Goal: Task Accomplishment & Management: Manage account settings

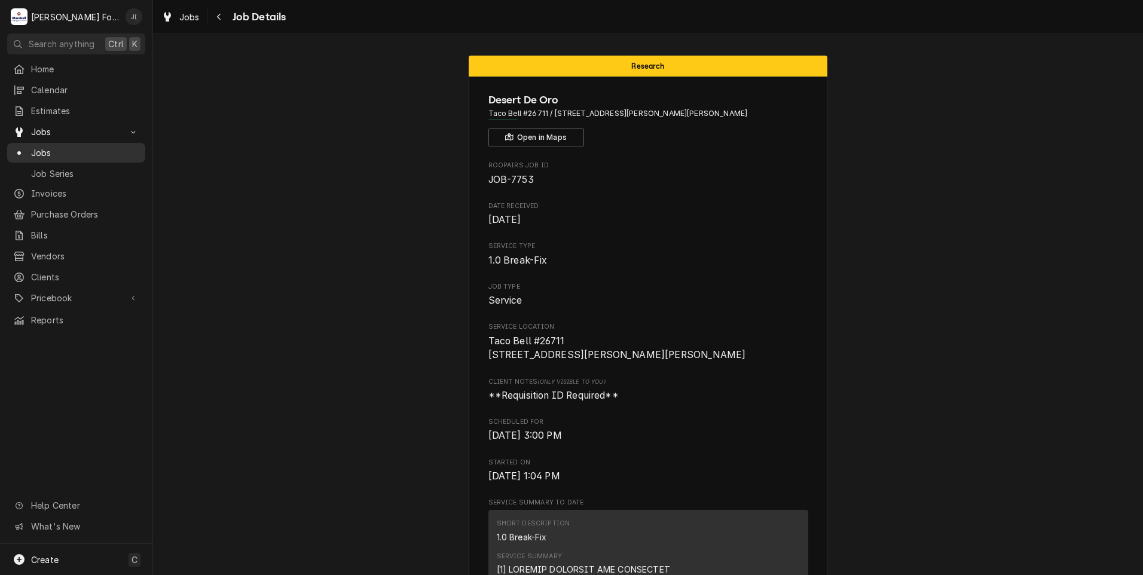
click at [51, 148] on span "Jobs" at bounding box center [85, 152] width 108 height 13
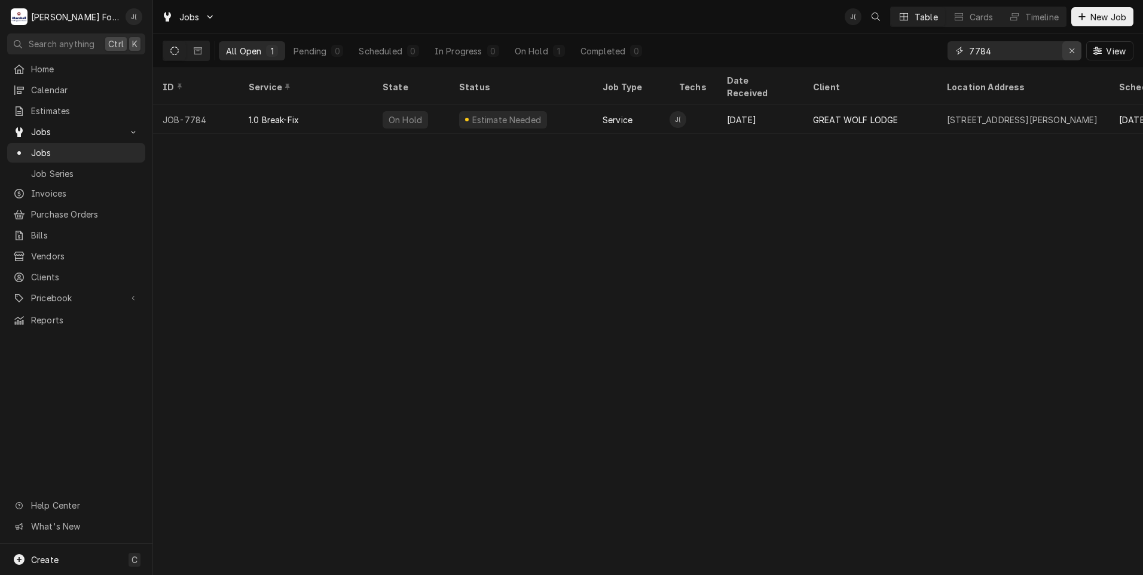
click at [1070, 53] on div "Erase input" at bounding box center [1072, 51] width 12 height 12
click at [1053, 51] on input "Dynamic Content Wrapper" at bounding box center [1025, 50] width 112 height 19
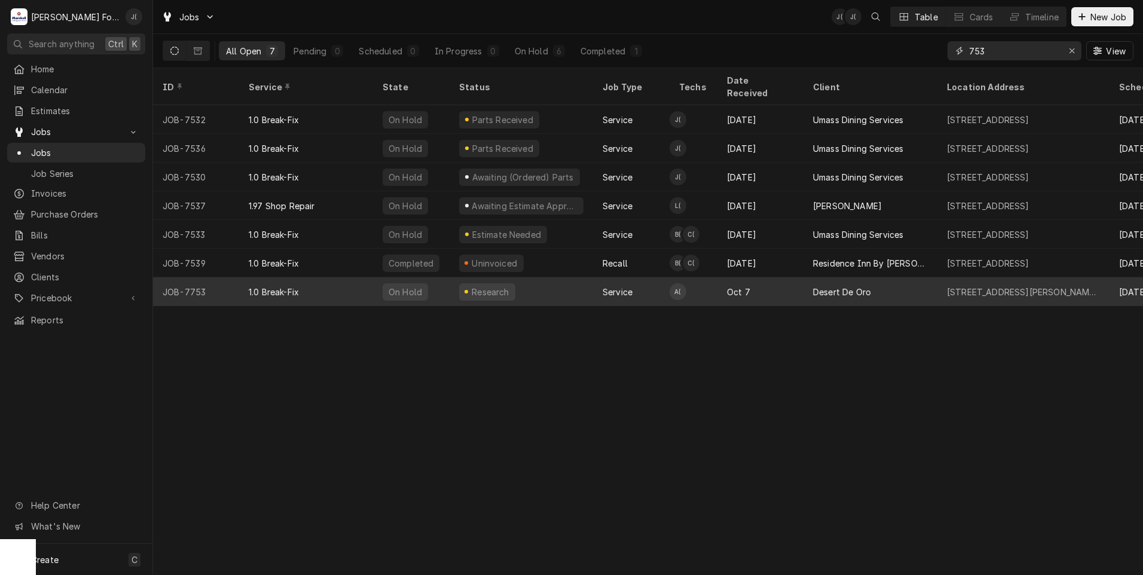
type input "753"
click at [210, 277] on div "JOB-7753" at bounding box center [196, 291] width 86 height 29
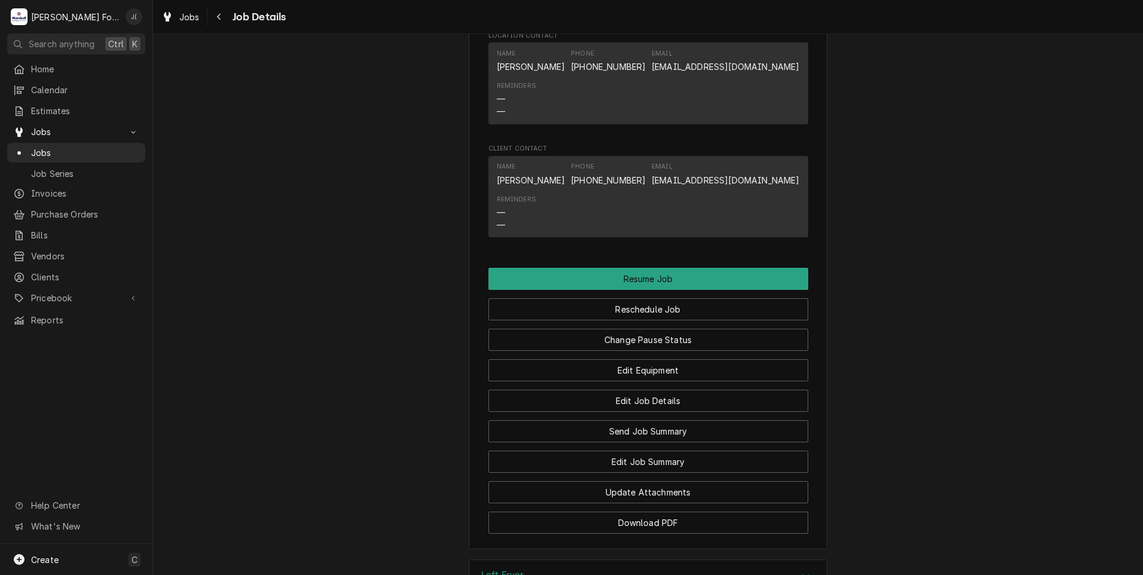
scroll to position [1495, 0]
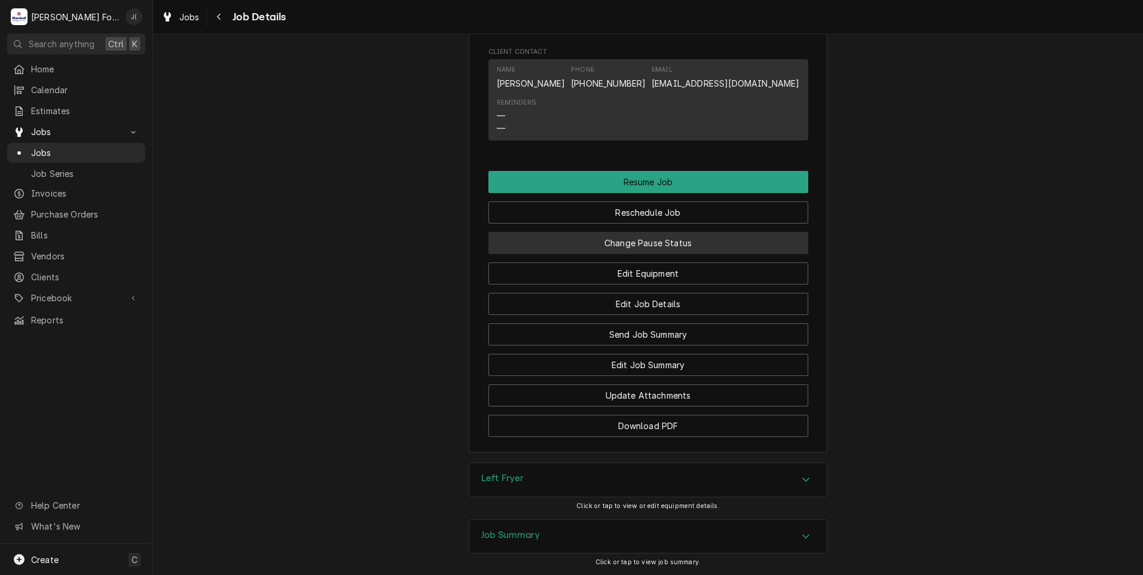
click at [628, 254] on button "Change Pause Status" at bounding box center [648, 243] width 320 height 22
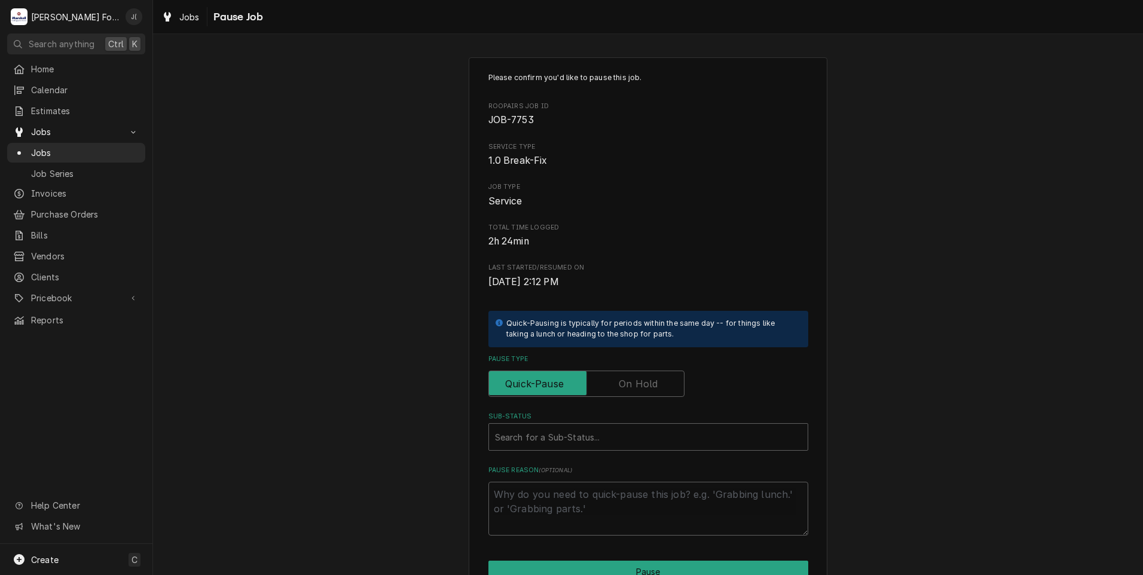
click at [618, 384] on label "Pause Type" at bounding box center [586, 384] width 196 height 26
click at [618, 384] on input "Pause Type" at bounding box center [586, 384] width 185 height 26
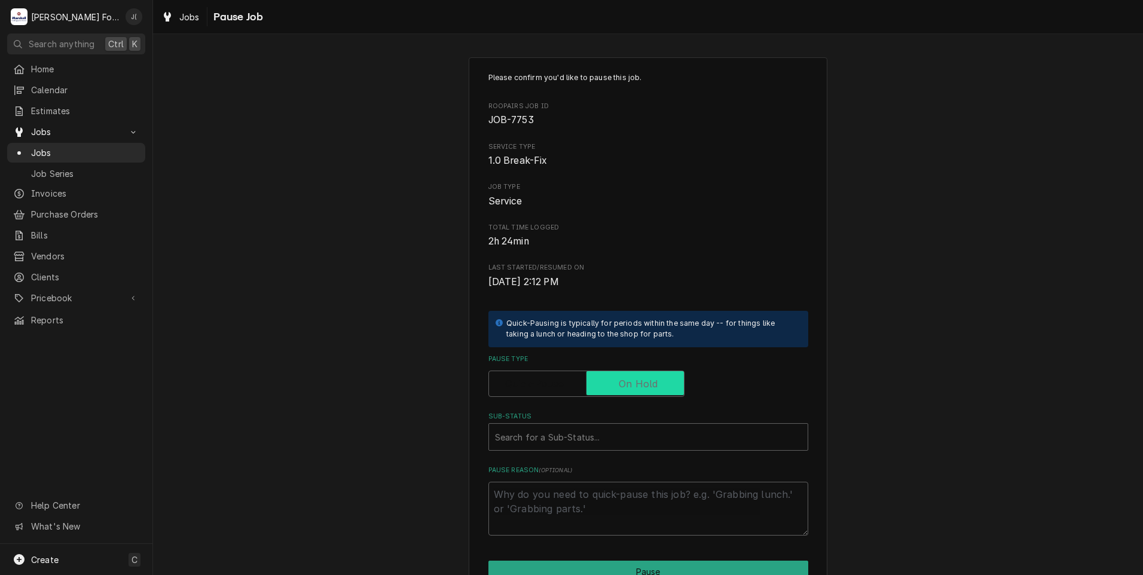
checkbox input "true"
click at [596, 430] on div "Sub-Status" at bounding box center [648, 437] width 307 height 22
click at [406, 425] on div "Please confirm you'd like to pause this job. Roopairs Job ID JOB-7753 Service T…" at bounding box center [648, 358] width 990 height 623
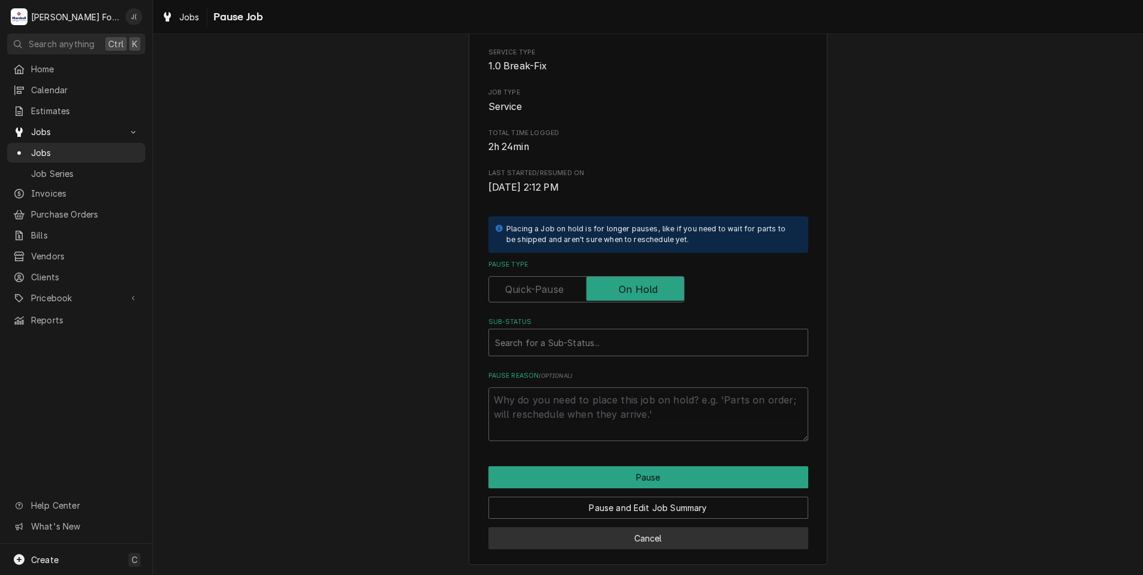
click at [606, 542] on button "Cancel" at bounding box center [648, 538] width 320 height 22
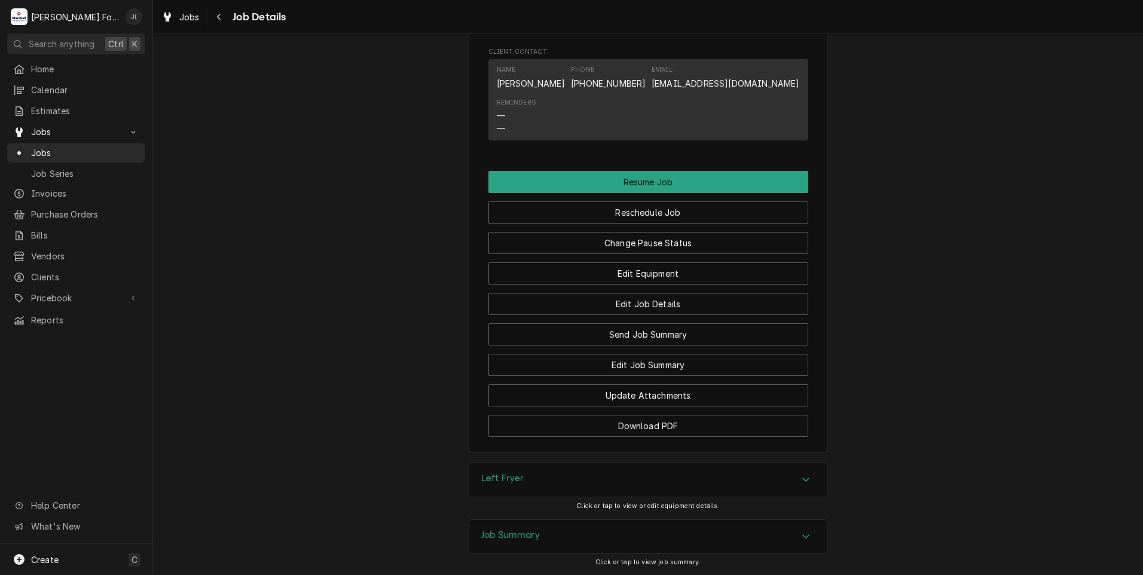
click at [496, 487] on div "Left Fryer" at bounding box center [502, 480] width 43 height 14
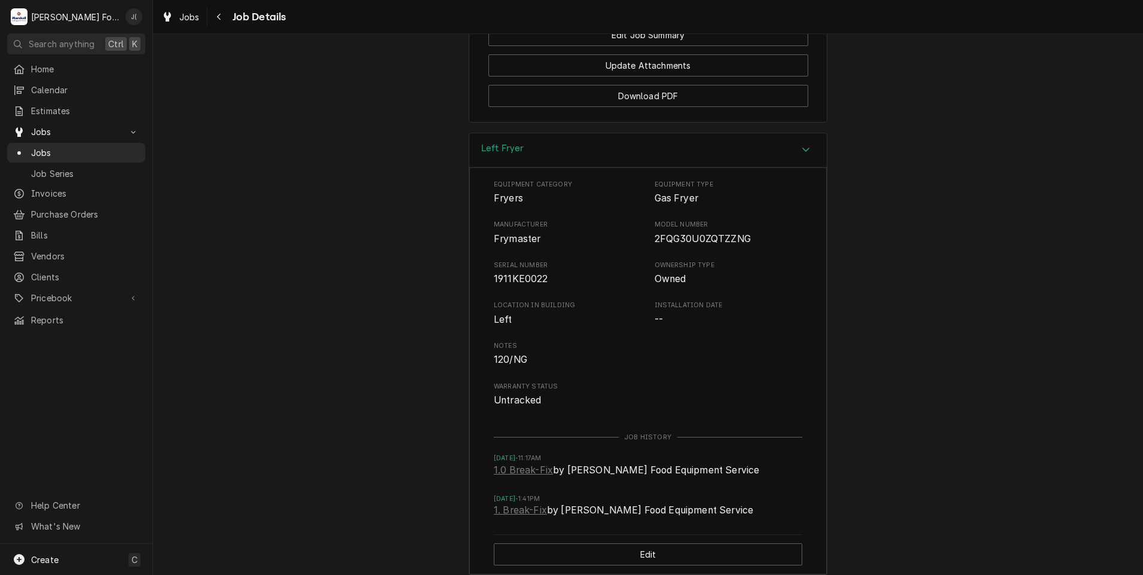
scroll to position [1913, 0]
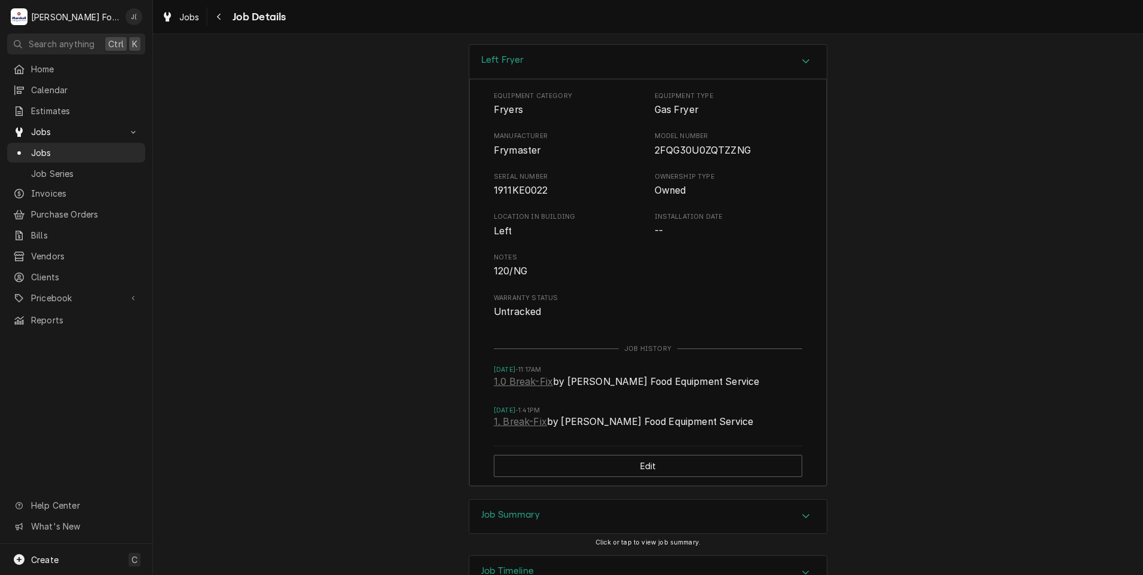
click at [513, 521] on h3 "Job Summary" at bounding box center [510, 514] width 59 height 11
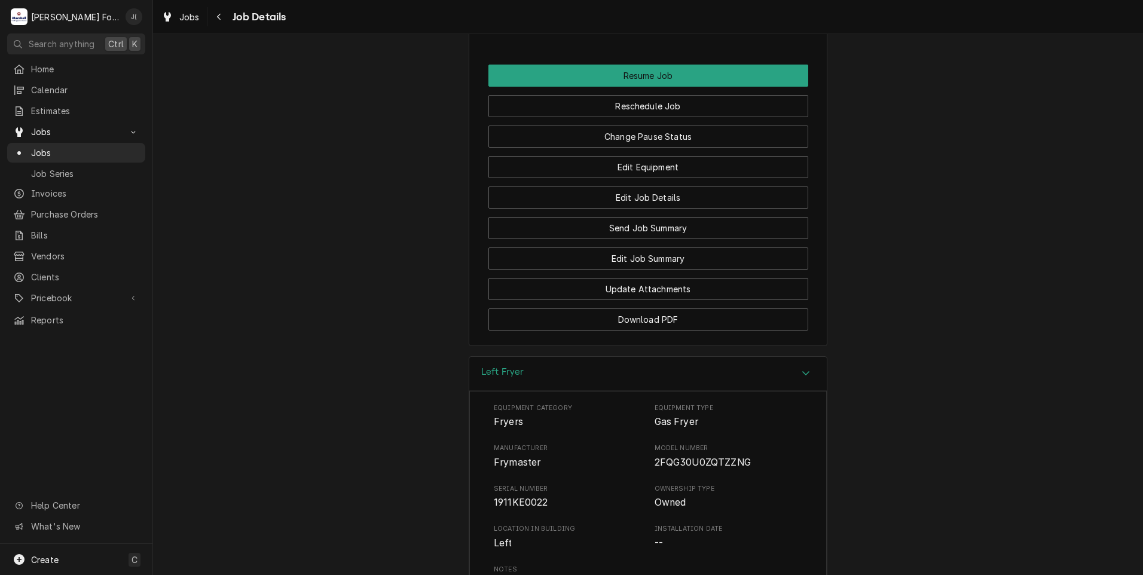
scroll to position [1495, 0]
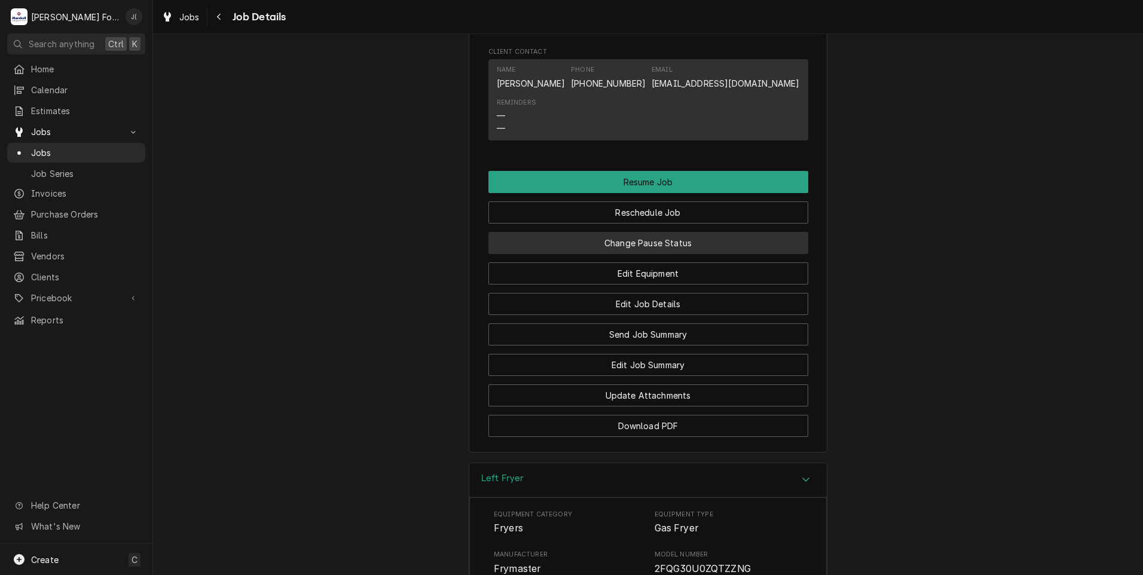
click at [630, 254] on button "Change Pause Status" at bounding box center [648, 243] width 320 height 22
type textarea "x"
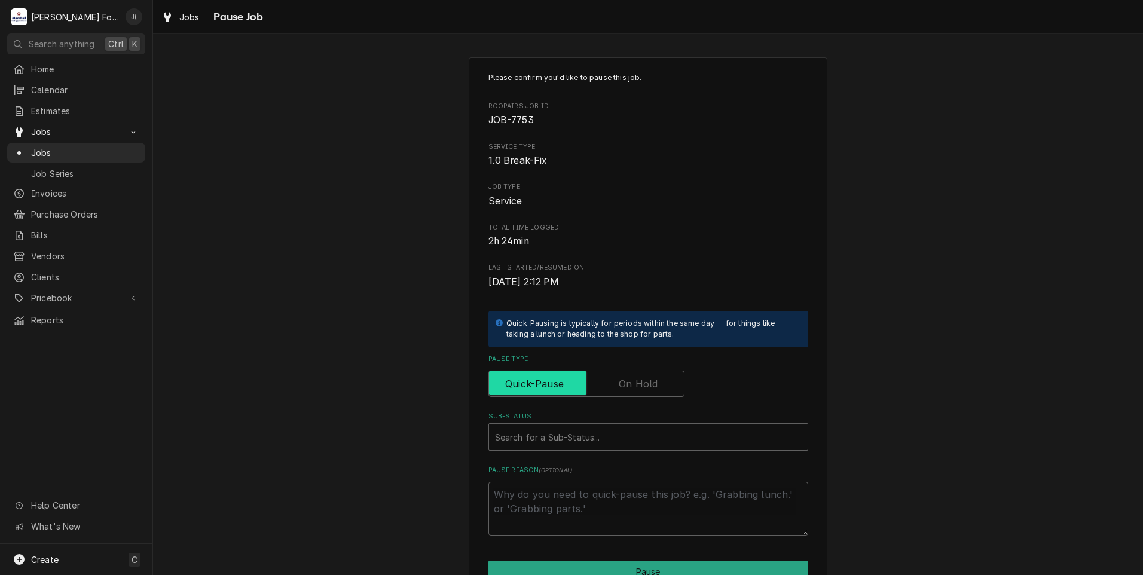
click at [632, 375] on input "Pause Type" at bounding box center [586, 384] width 185 height 26
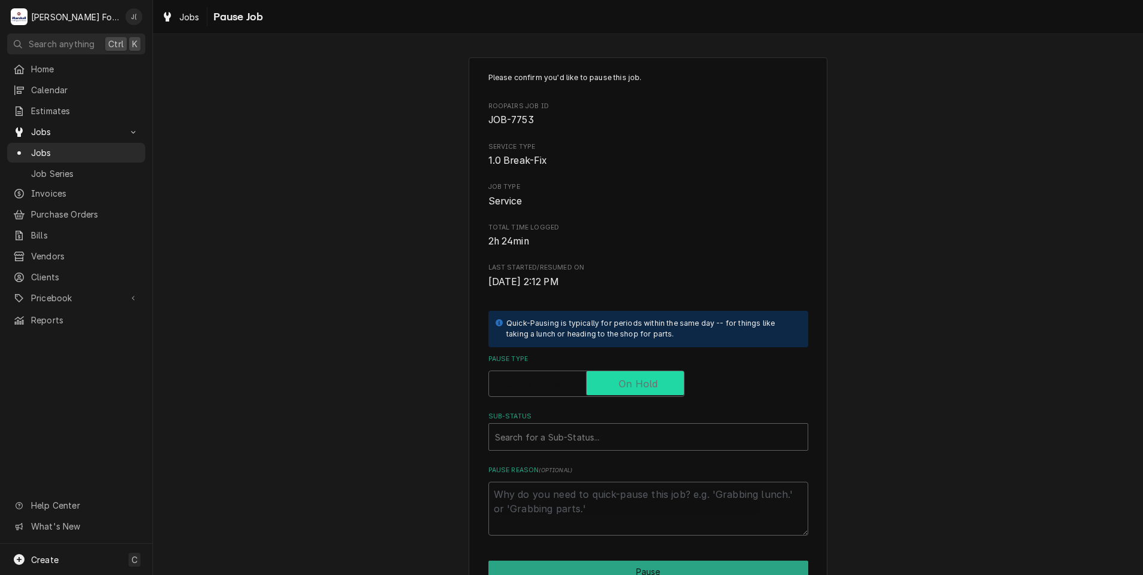
checkbox input "true"
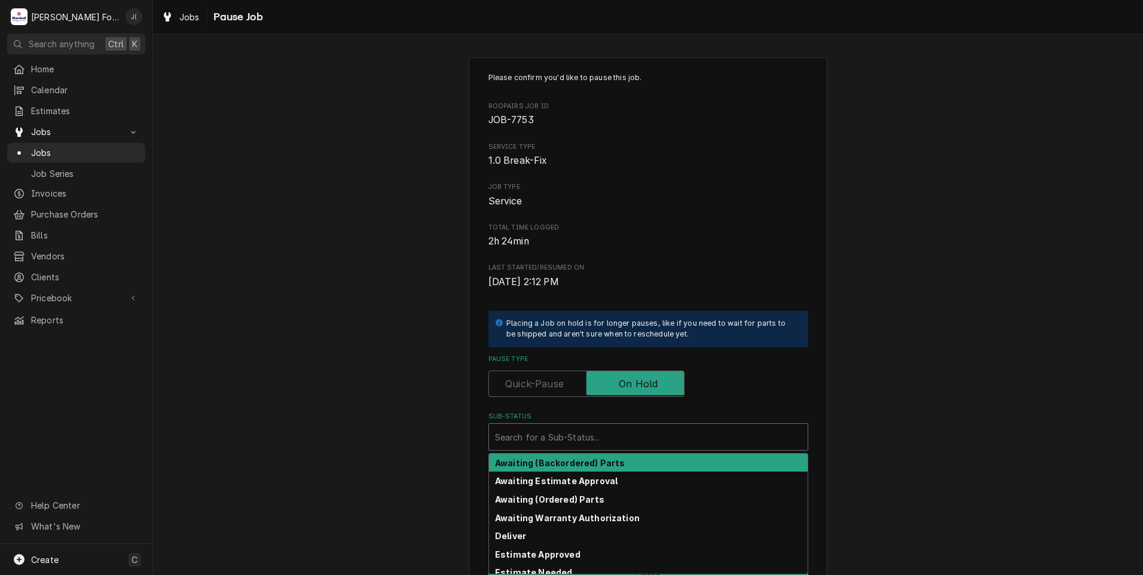
click at [618, 433] on div "Sub-Status" at bounding box center [648, 437] width 307 height 22
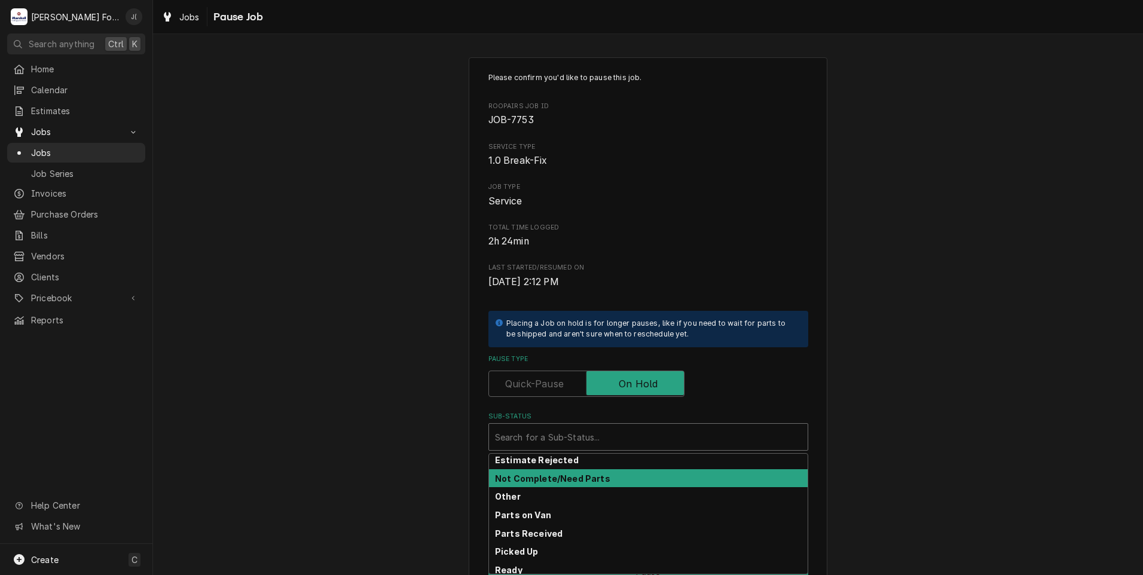
scroll to position [71, 0]
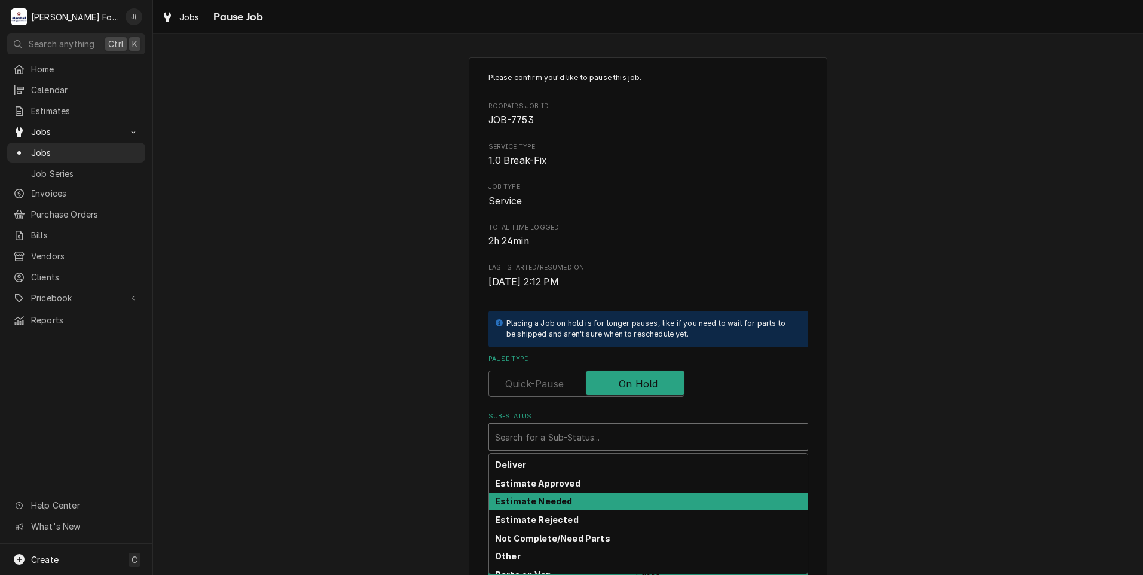
click at [573, 497] on div "Estimate Needed" at bounding box center [648, 502] width 319 height 19
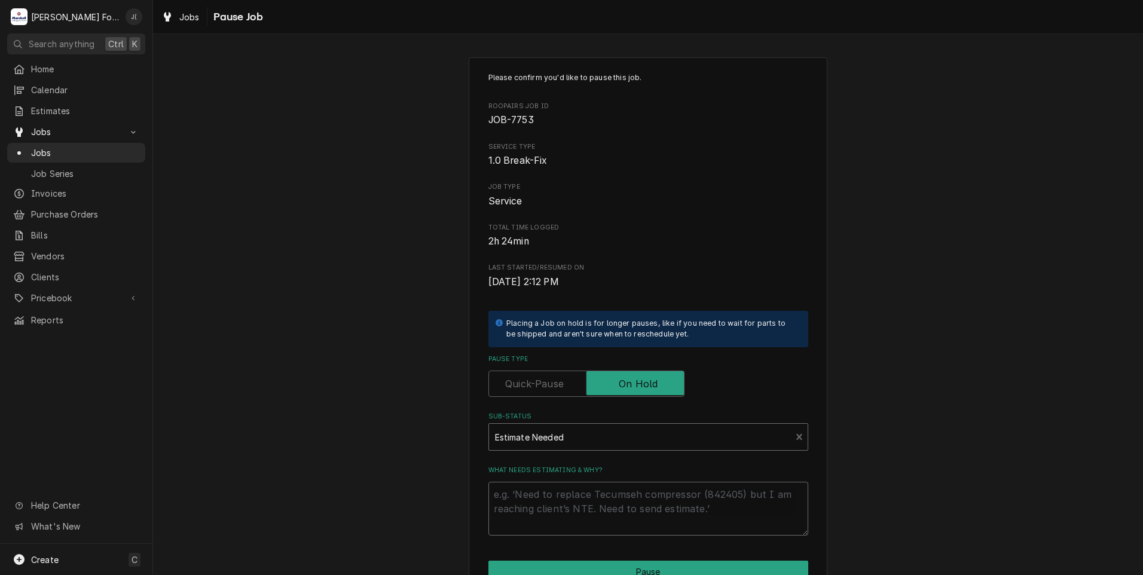
click at [573, 500] on textarea "What needs estimating & why?" at bounding box center [648, 509] width 320 height 54
type textarea "x"
type textarea "P"
type textarea "x"
type textarea "PR"
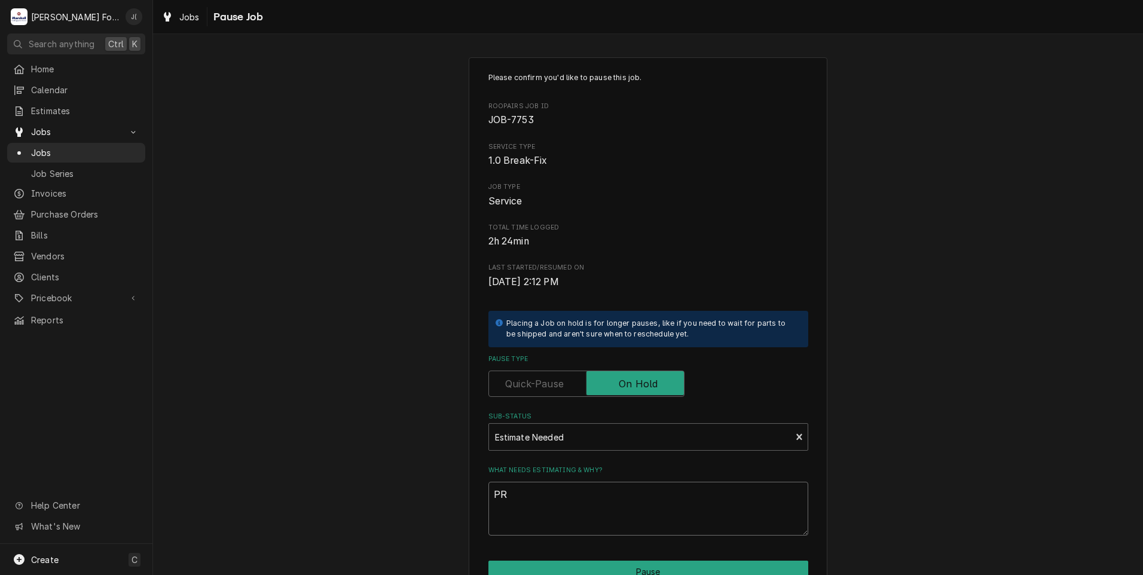
type textarea "x"
type textarea "PRI"
type textarea "x"
type textarea "PRIC"
type textarea "x"
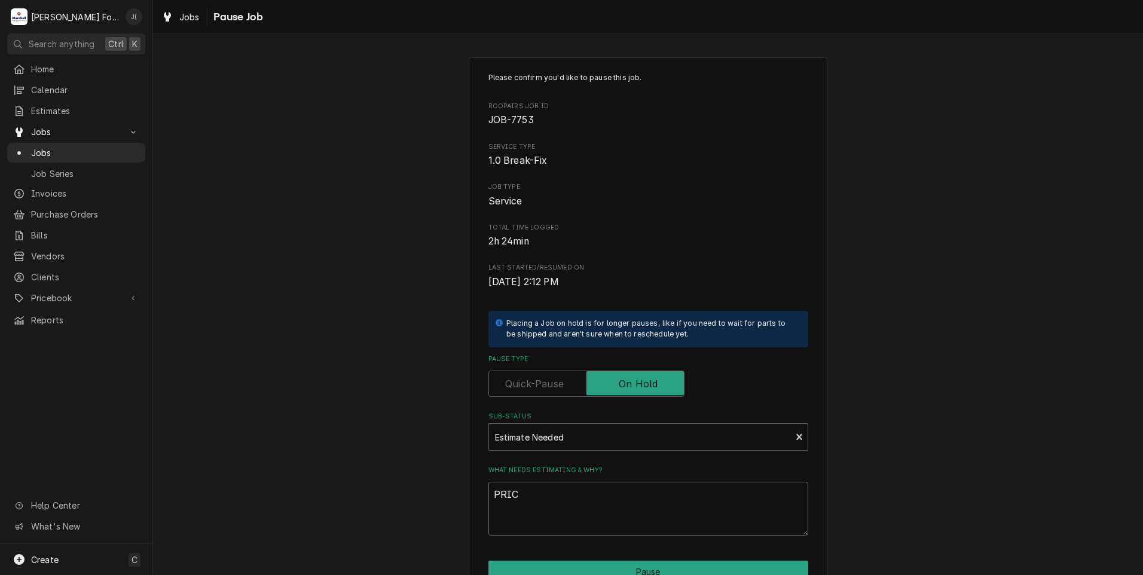
type textarea "PRICE"
type textarea "x"
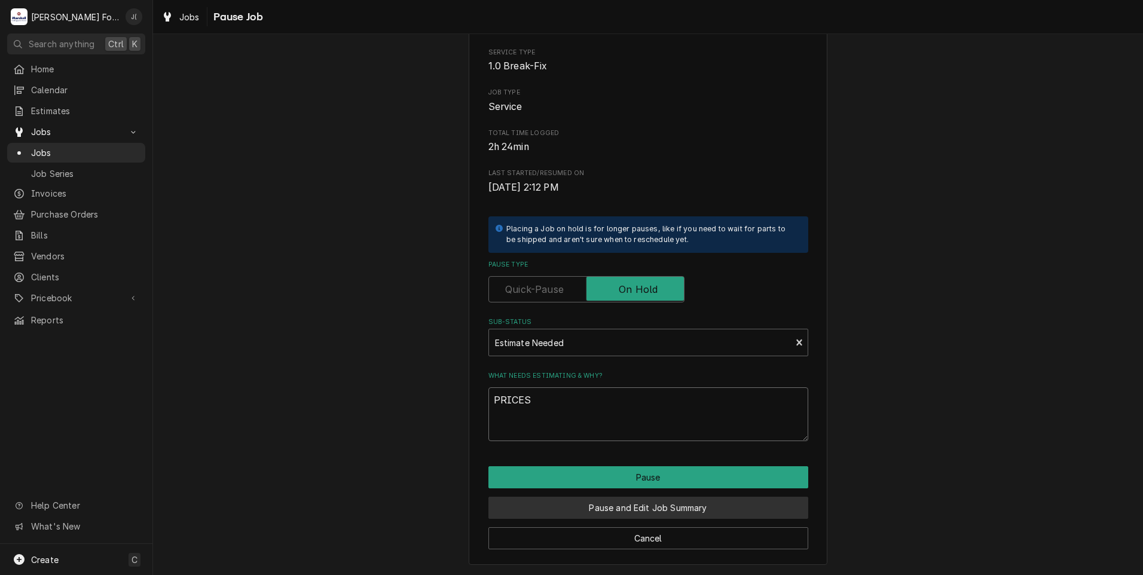
type textarea "PRICES"
click at [664, 510] on button "Pause and Edit Job Summary" at bounding box center [648, 508] width 320 height 22
type textarea "x"
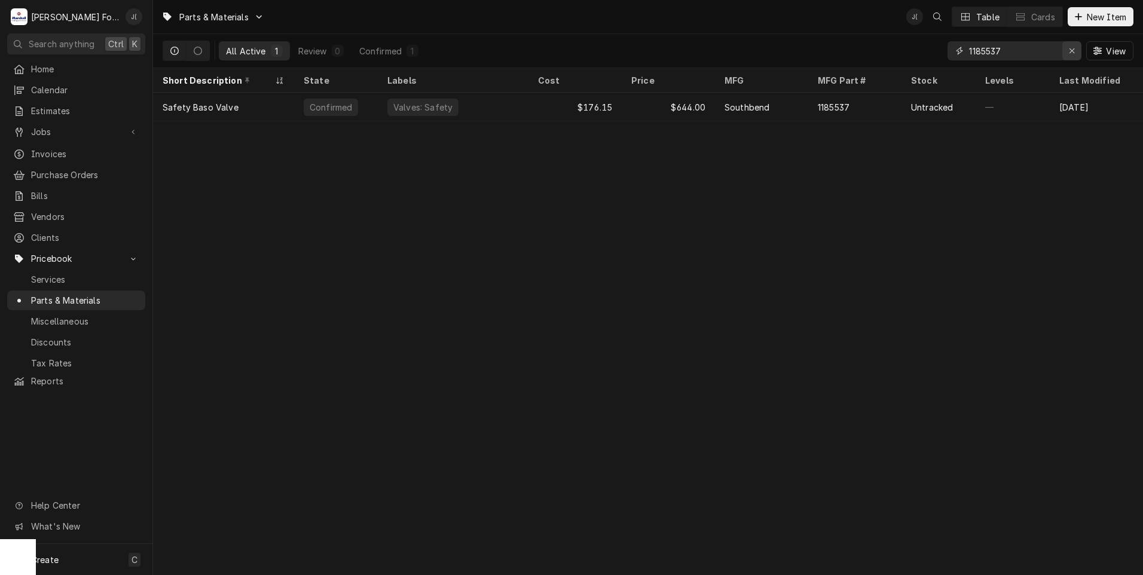
click at [1072, 48] on icon "Erase input" at bounding box center [1072, 51] width 7 height 8
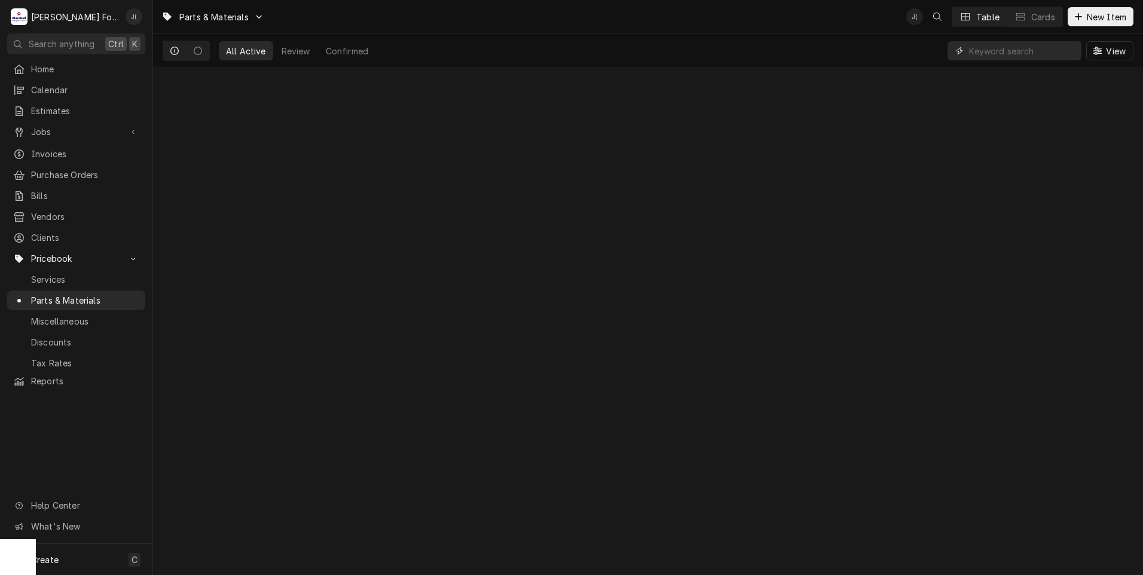
click at [1020, 53] on input "Dynamic Content Wrapper" at bounding box center [1022, 50] width 106 height 19
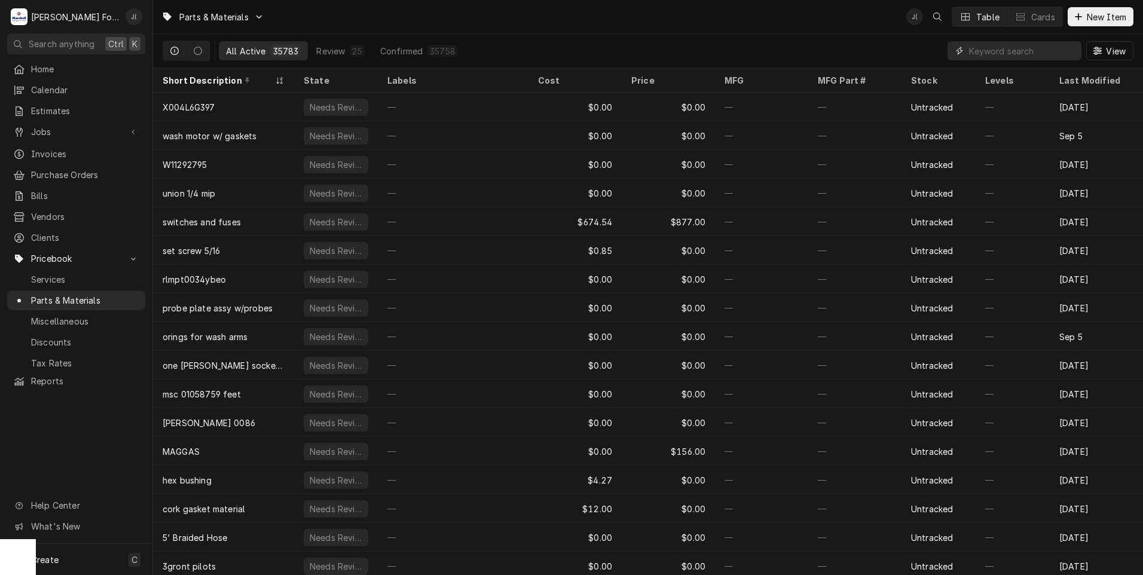
click at [1007, 49] on input "Dynamic Content Wrapper" at bounding box center [1022, 50] width 106 height 19
paste input "8074962"
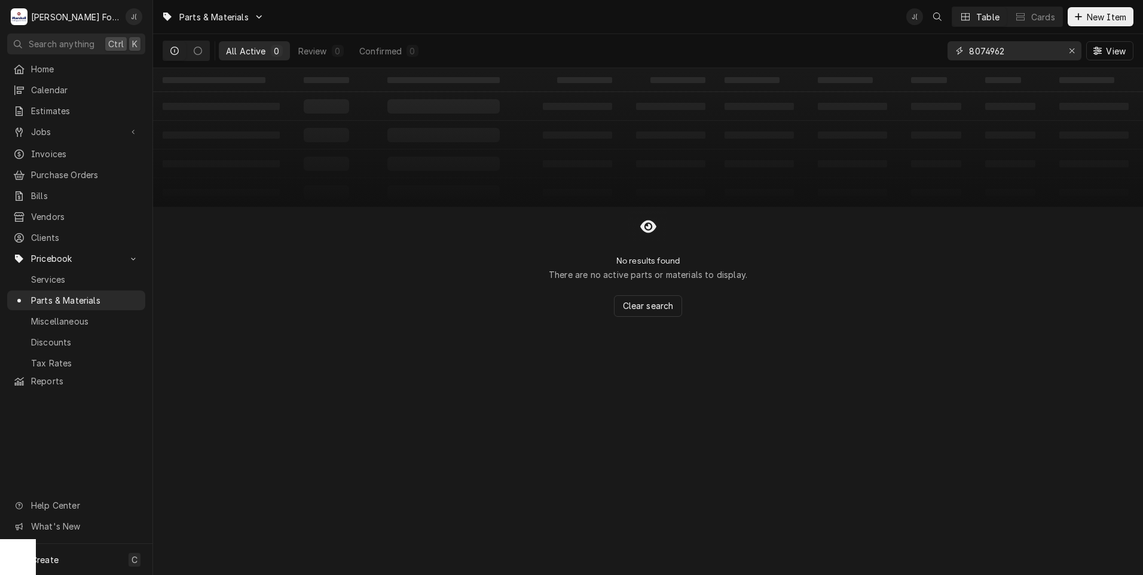
type input "8074962"
click at [1079, 20] on icon "Dynamic Content Wrapper" at bounding box center [1078, 17] width 7 height 8
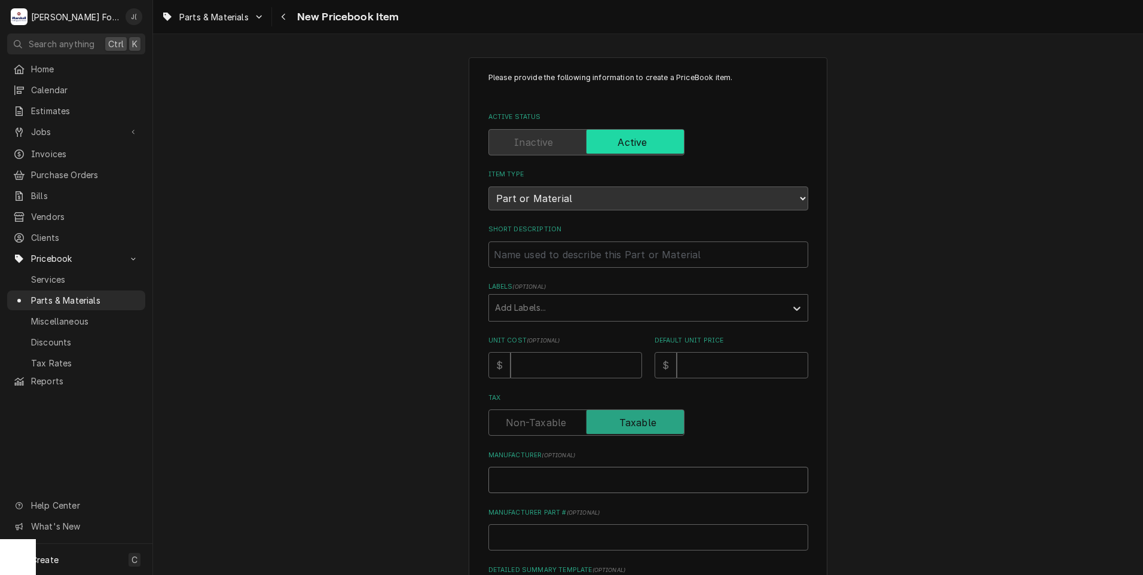
click at [525, 472] on input "Manufacturer ( optional )" at bounding box center [648, 480] width 320 height 26
drag, startPoint x: 523, startPoint y: 472, endPoint x: 532, endPoint y: 528, distance: 56.4
paste input "8074962"
type textarea "x"
type input "8074962"
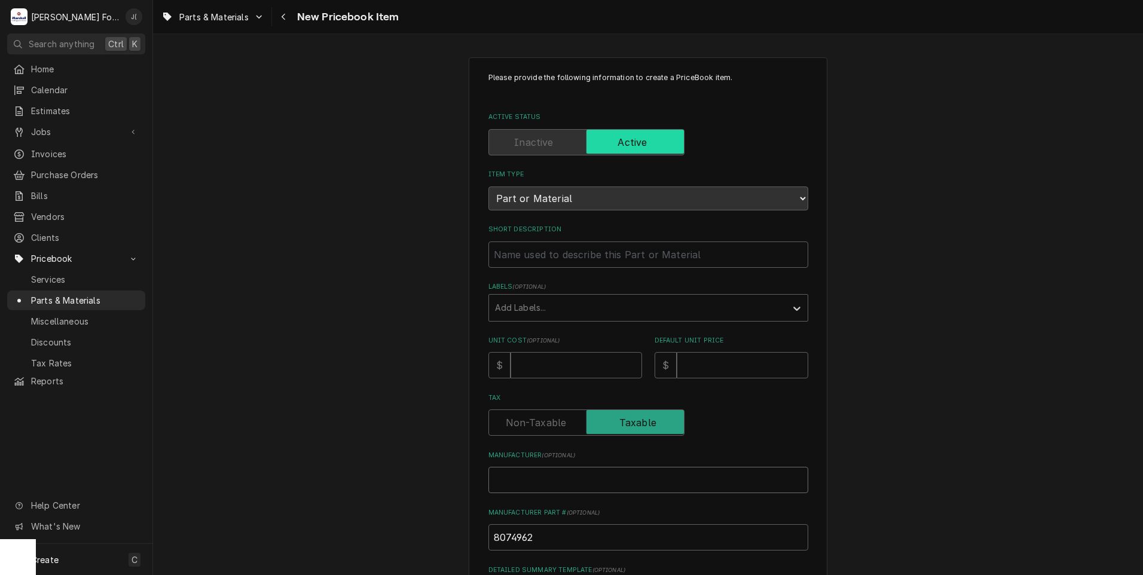
click at [535, 478] on input "Manufacturer ( optional )" at bounding box center [648, 480] width 320 height 26
type textarea "x"
type input "F"
type textarea "x"
type input "FR"
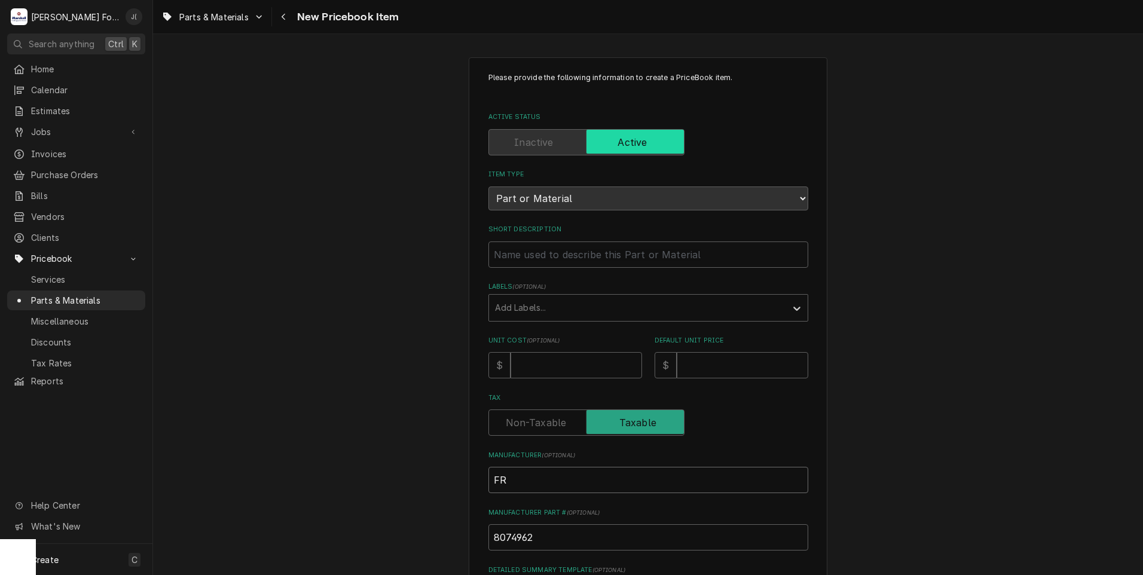
type textarea "x"
type input "FRY"
type textarea "x"
type input "FRYM"
type textarea "x"
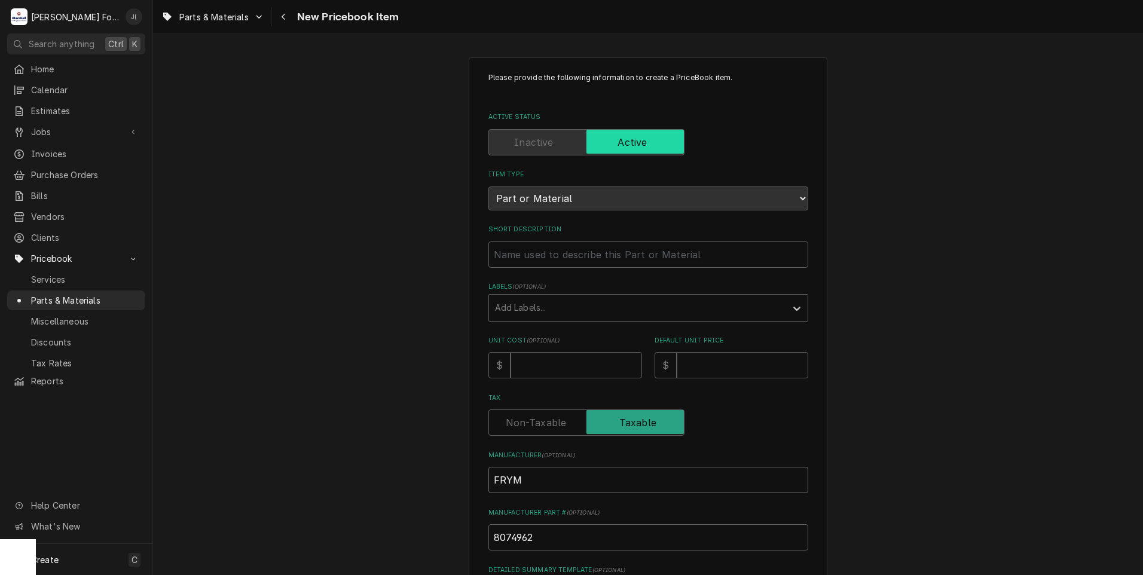
type input "FRYMA"
type textarea "x"
type input "FRYMAS"
type textarea "x"
type input "FRYMAST"
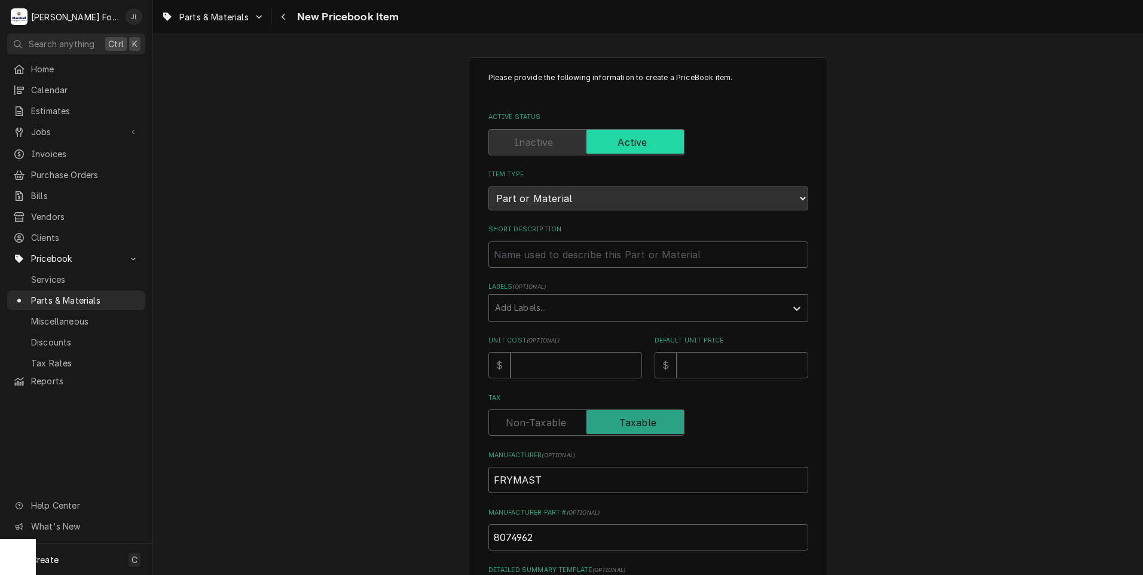
type textarea "x"
type input "FRYMASTE"
type textarea "x"
type input "FRYMASTER"
click at [532, 359] on input "Unit Cost ( optional )" at bounding box center [577, 365] width 132 height 26
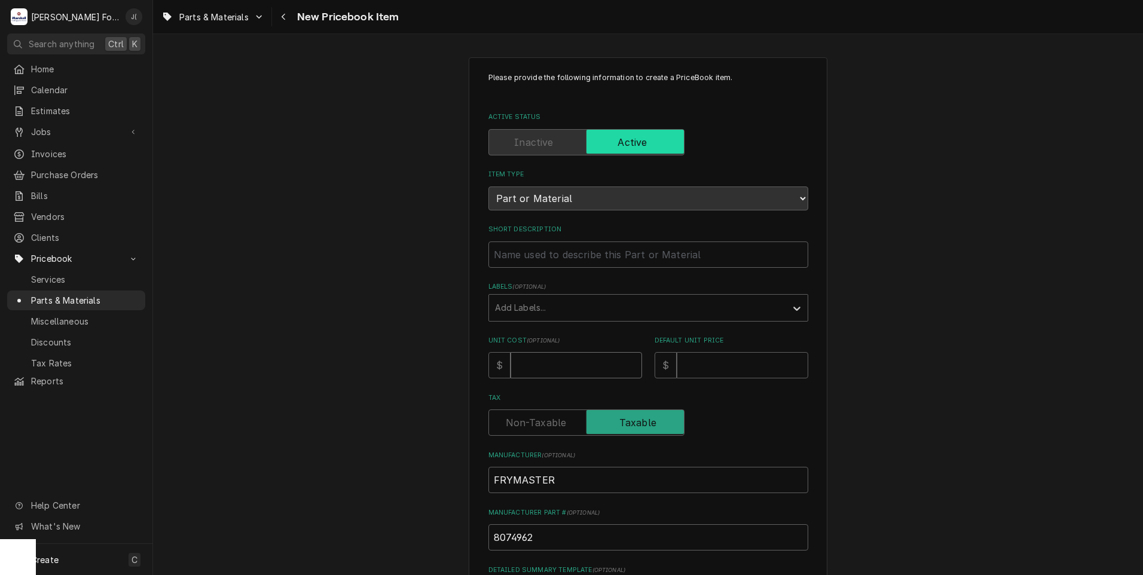
type textarea "x"
type input "6"
type textarea "x"
type input "66"
type textarea "x"
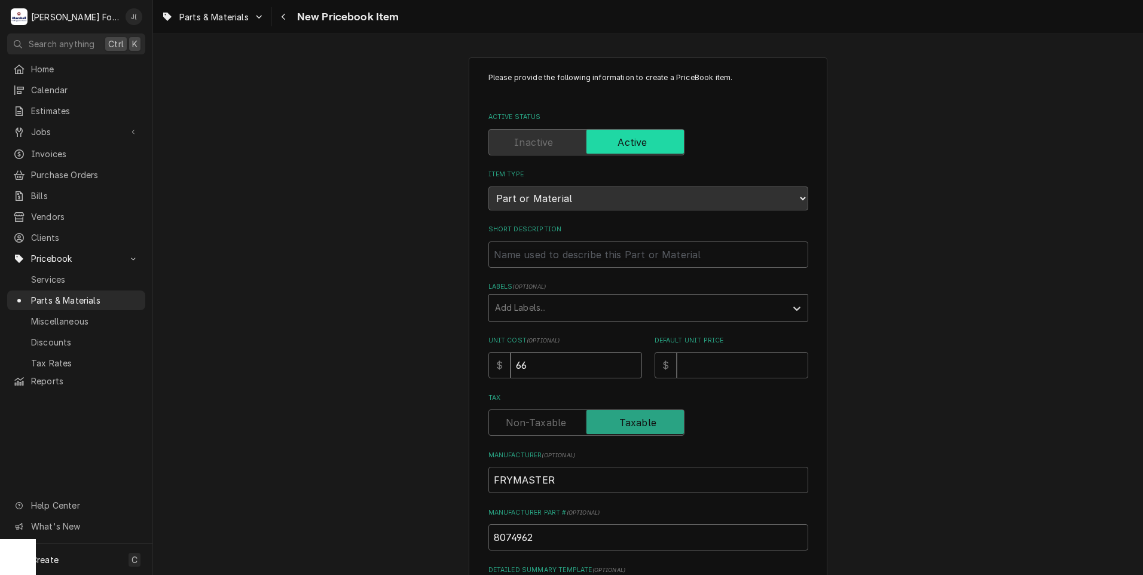
type input "6"
type textarea "x"
type input "61"
type textarea "x"
type input "611"
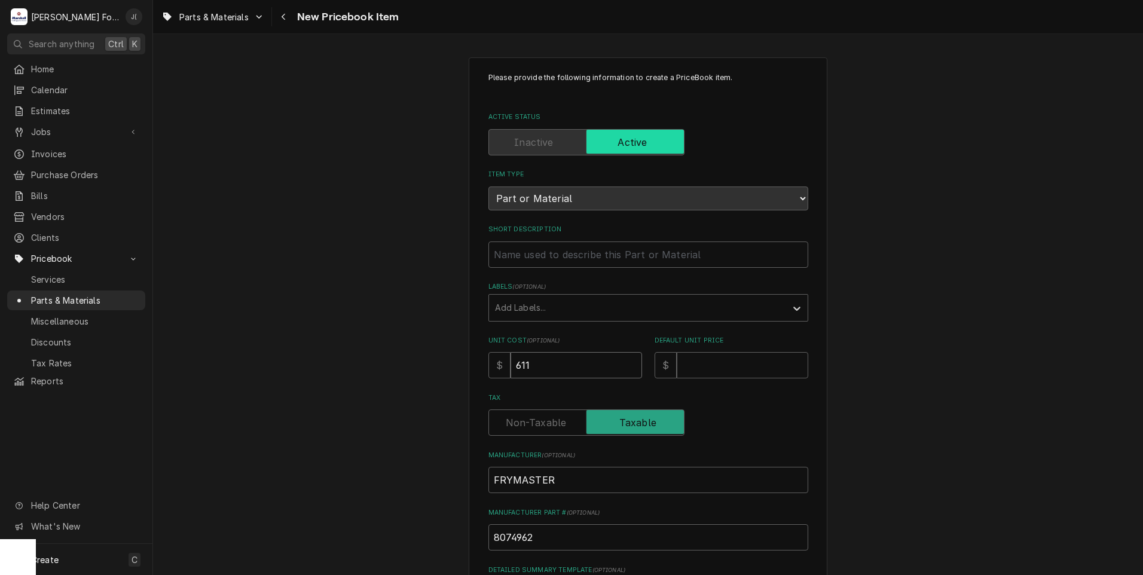
type textarea "x"
type input "611.6"
type textarea "x"
type input "611.61"
type textarea "x"
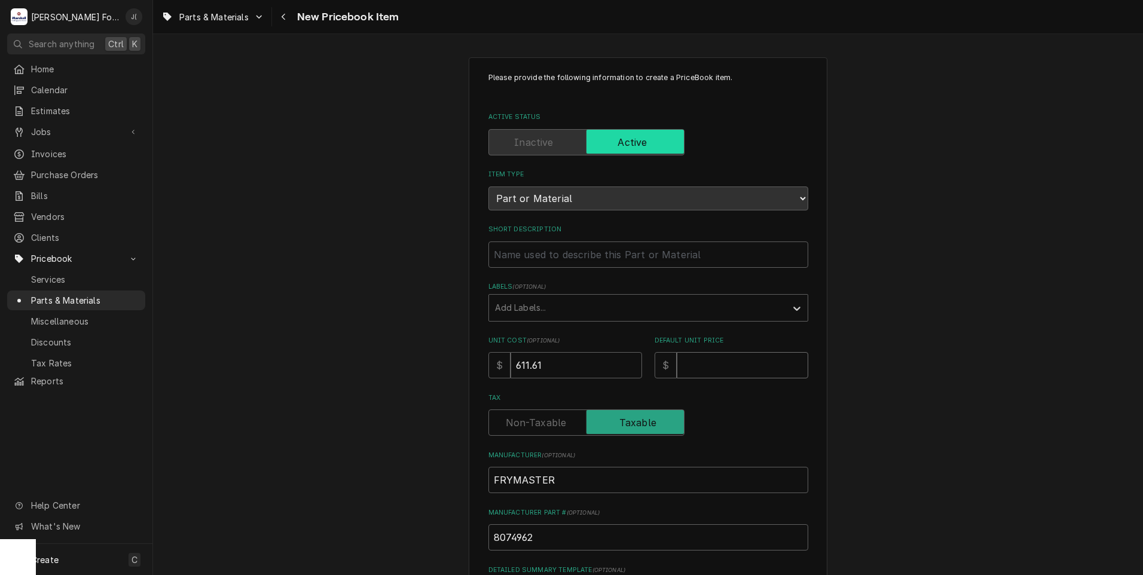
type input "9"
type textarea "x"
type input "91"
type textarea "x"
type input "913"
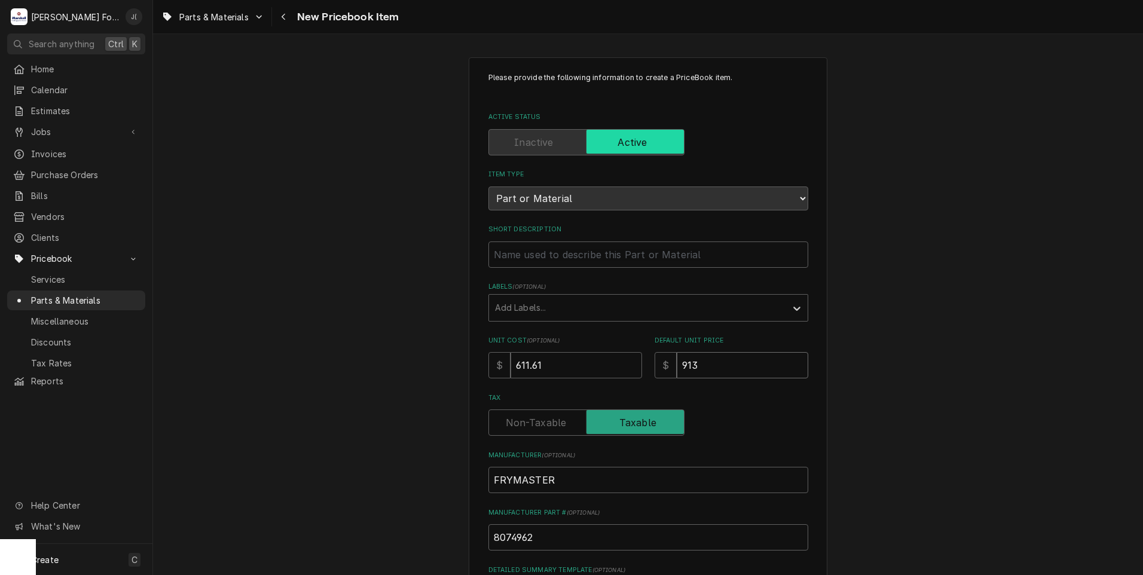
type textarea "x"
type input "913.0"
type textarea "x"
type input "913.00"
click at [515, 299] on div "Labels" at bounding box center [637, 308] width 285 height 22
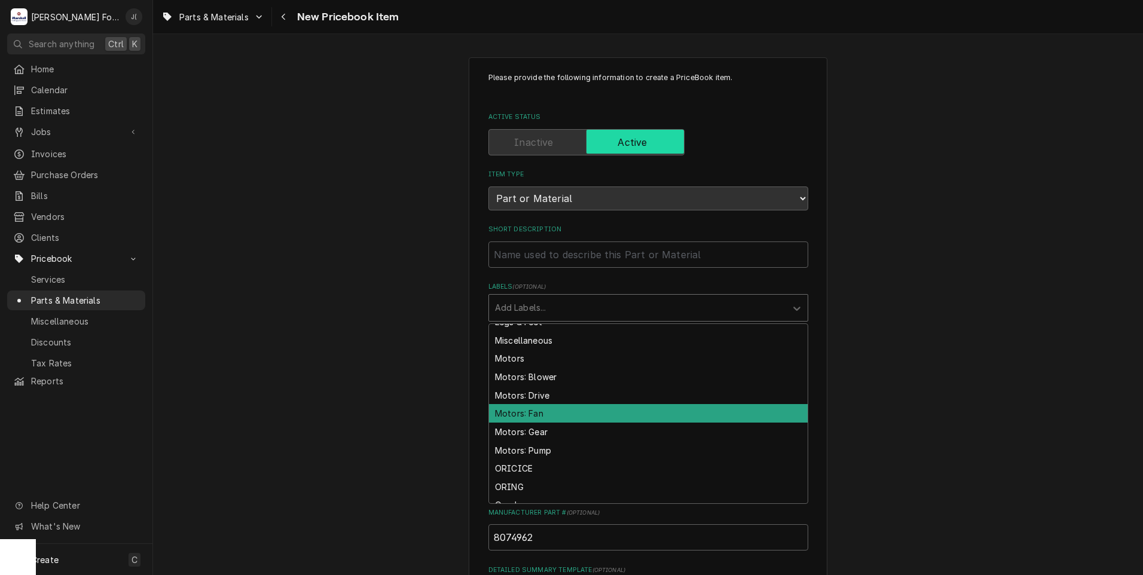
scroll to position [2332, 0]
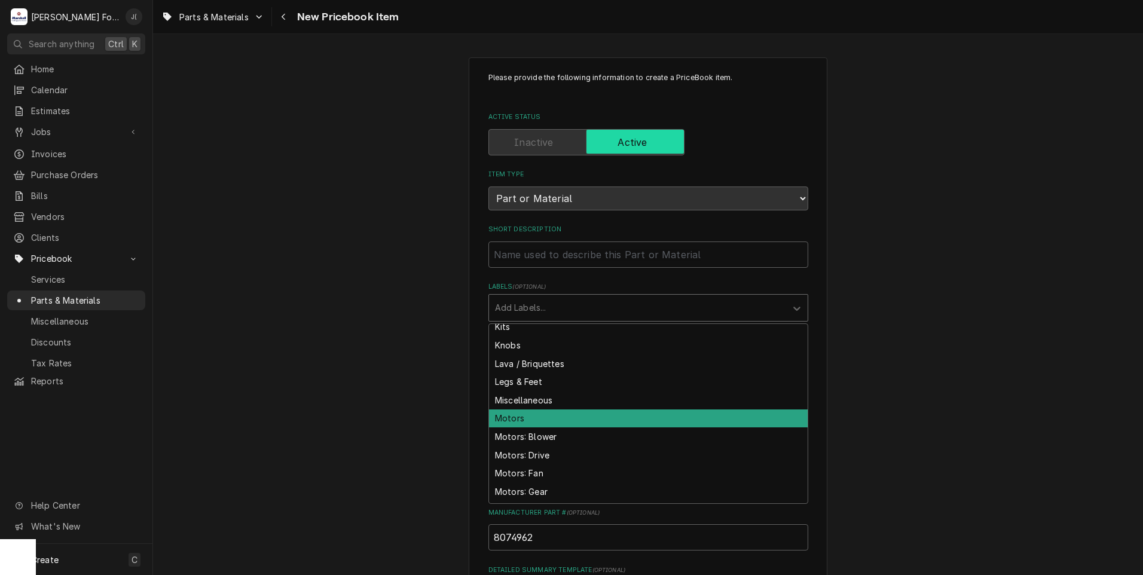
click at [508, 410] on div "Motors" at bounding box center [648, 419] width 319 height 19
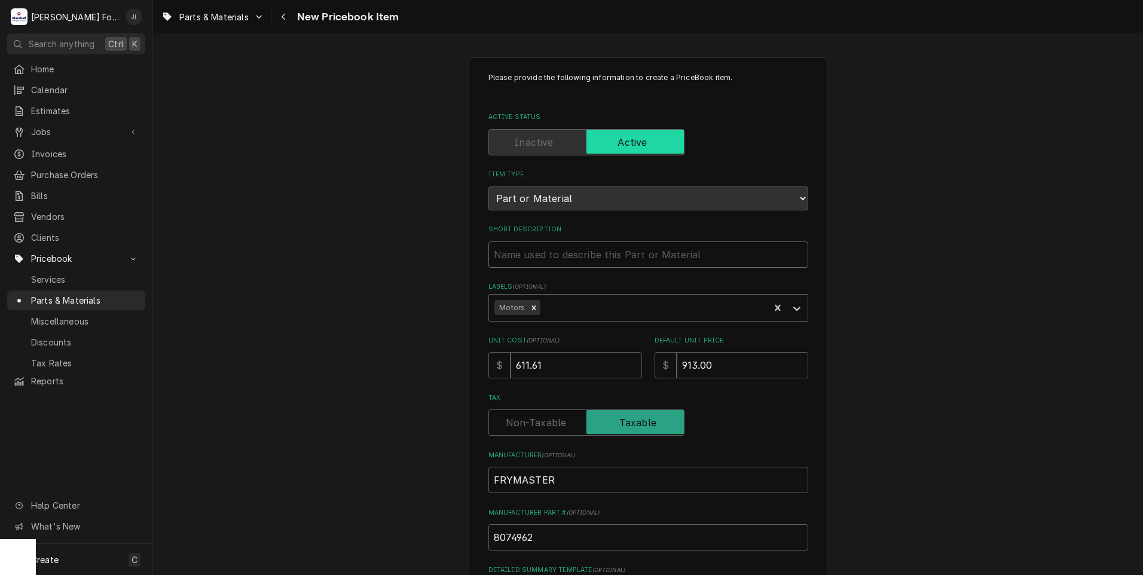
click at [529, 253] on input "Short Description" at bounding box center [648, 255] width 320 height 26
paste input "ACTUATOR ROTARY, RIGHT HAND"
type textarea "x"
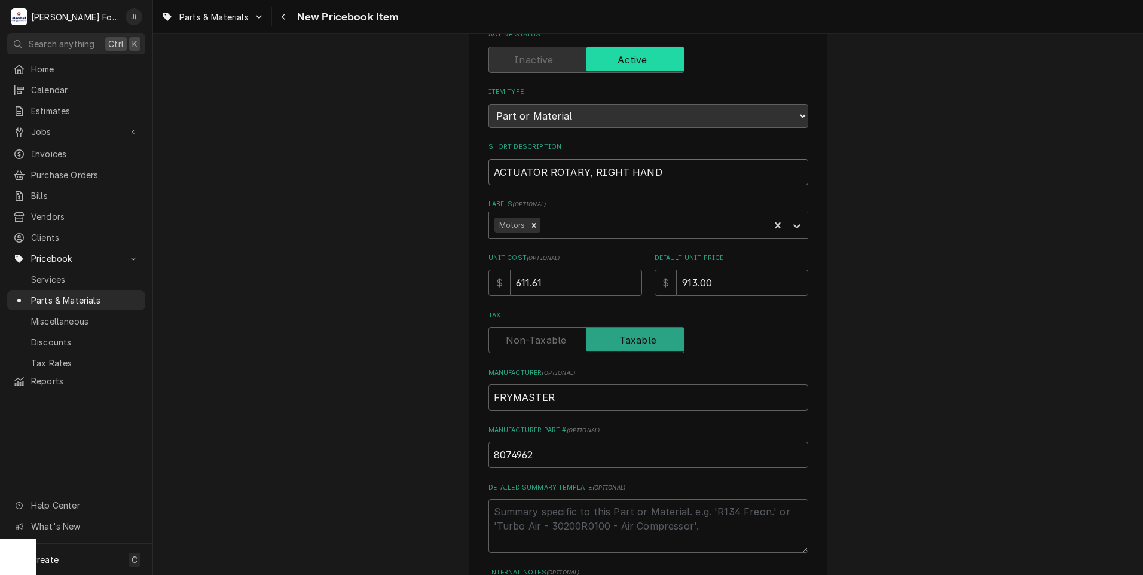
scroll to position [179, 0]
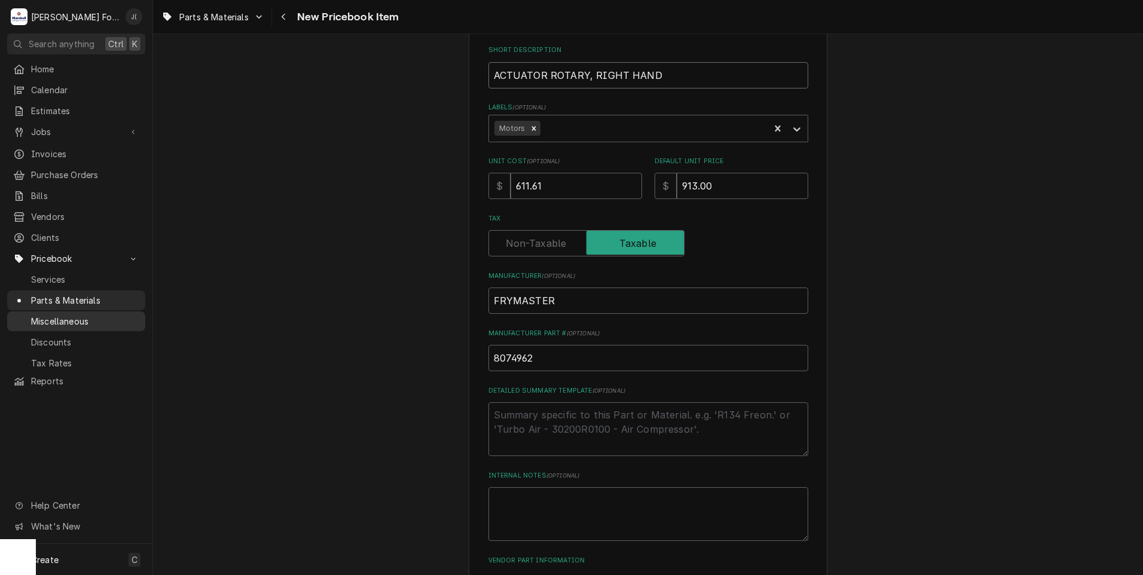
type input "ACTUATOR ROTARY, RIGHT HAND"
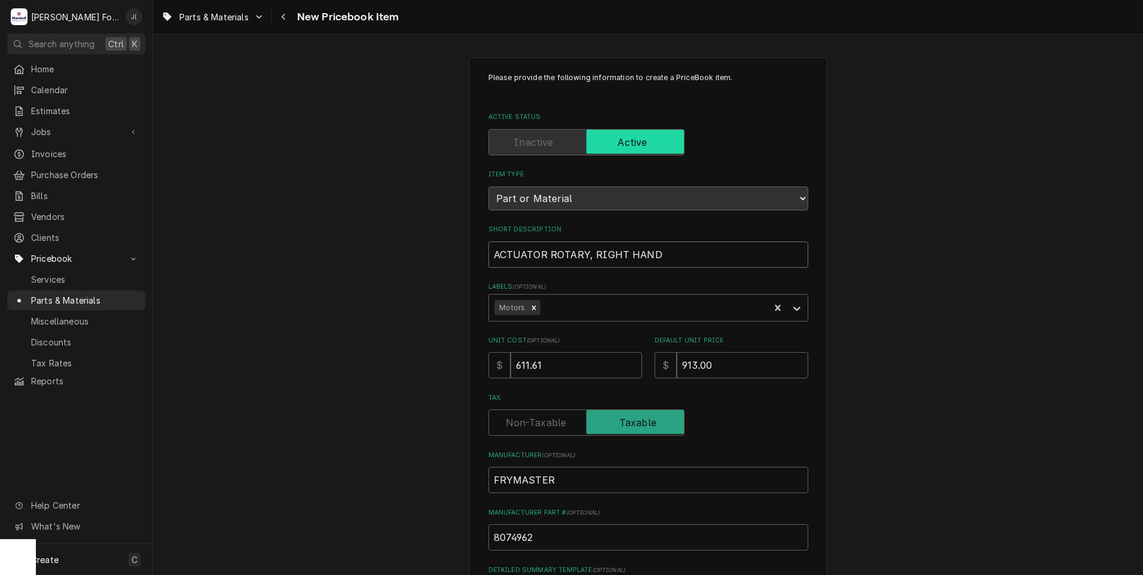
scroll to position [271, 0]
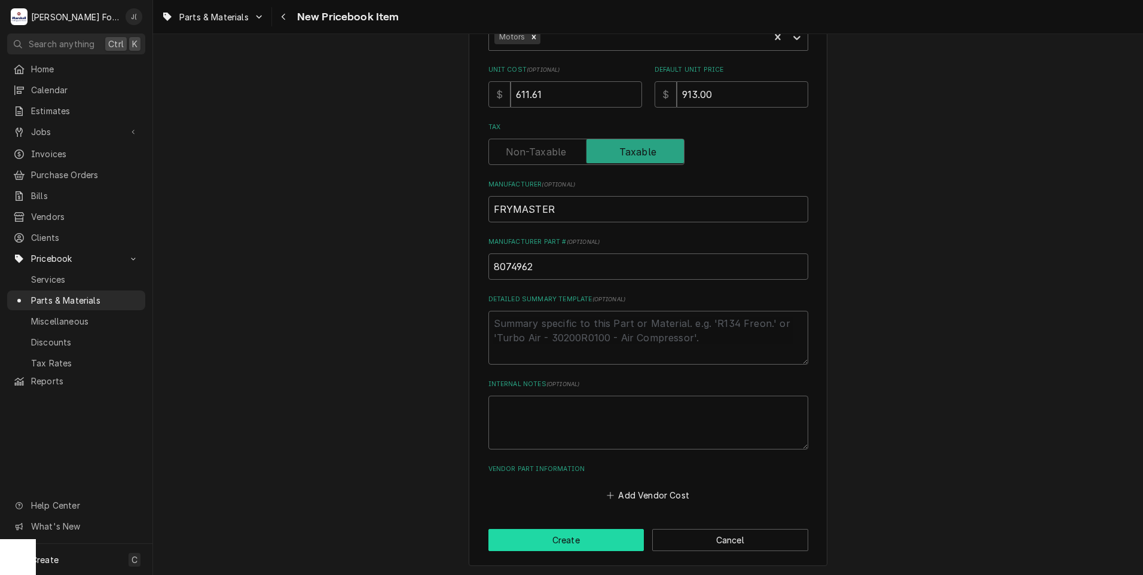
click at [527, 539] on button "Create" at bounding box center [566, 540] width 156 height 22
type textarea "x"
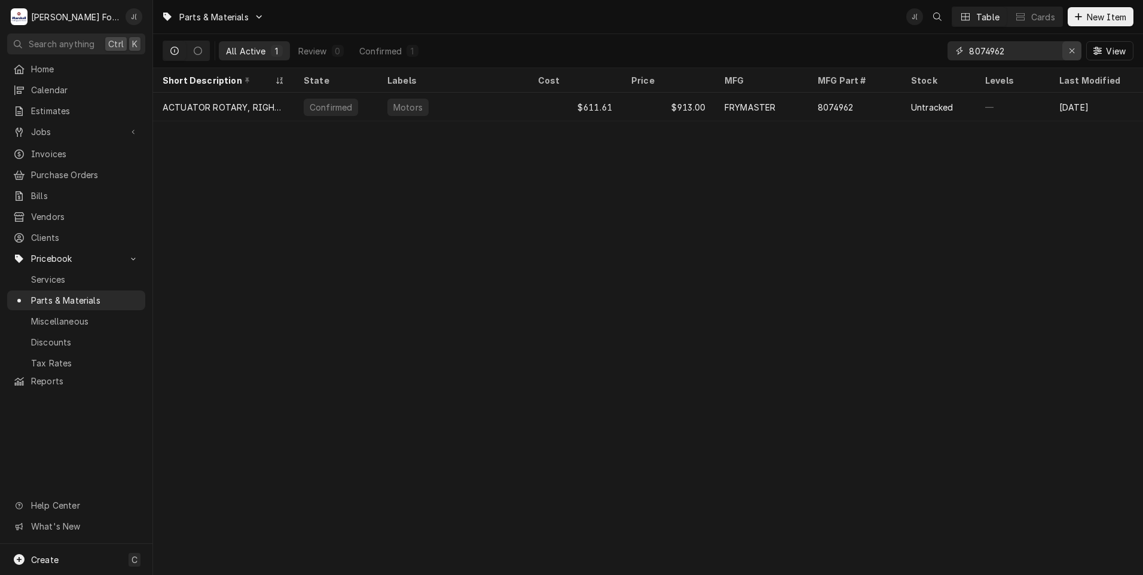
click at [1074, 51] on icon "Erase input" at bounding box center [1072, 51] width 7 height 8
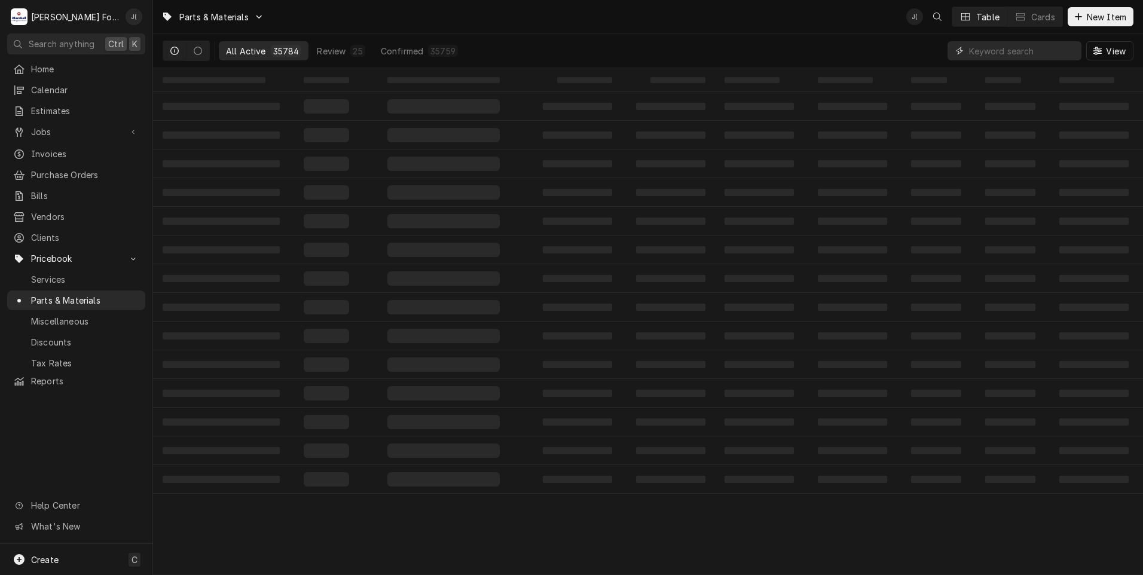
paste input "8104353"
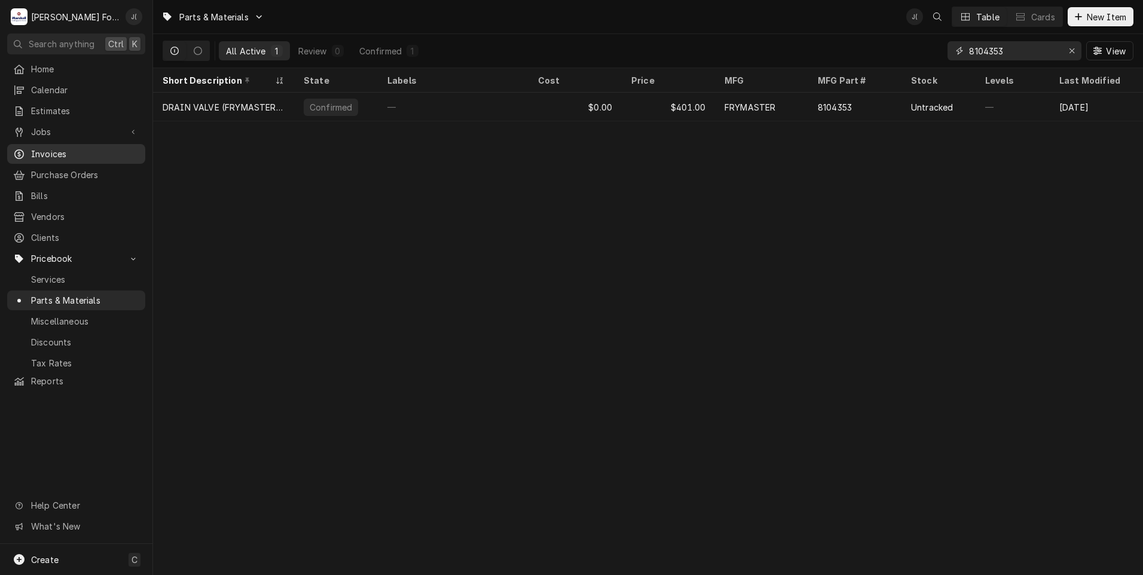
type input "8104353"
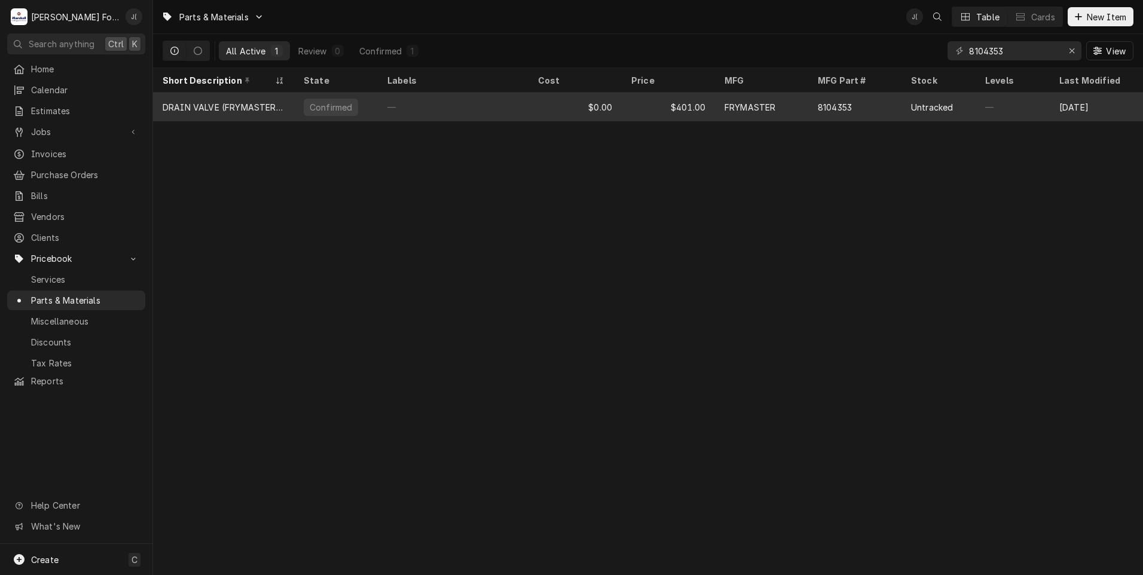
click at [726, 114] on div "FRYMASTER" at bounding box center [761, 107] width 93 height 29
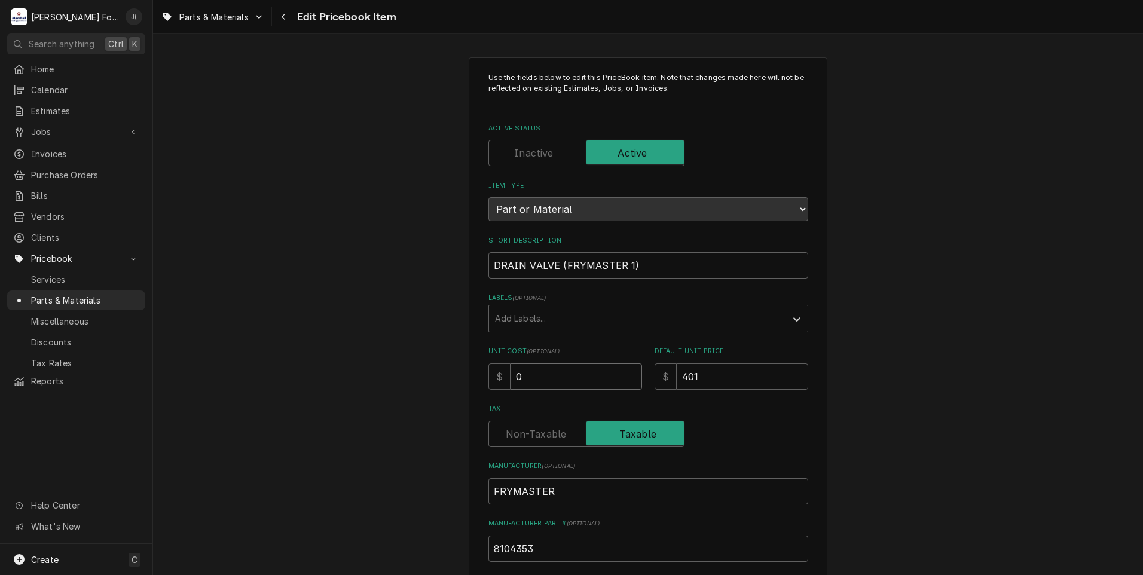
drag, startPoint x: 462, startPoint y: 371, endPoint x: 331, endPoint y: 339, distance: 134.1
click at [371, 356] on div "Use the fields below to edit this PriceBook item. Note that changes made here w…" at bounding box center [648, 468] width 990 height 842
type textarea "x"
type input "2"
type textarea "x"
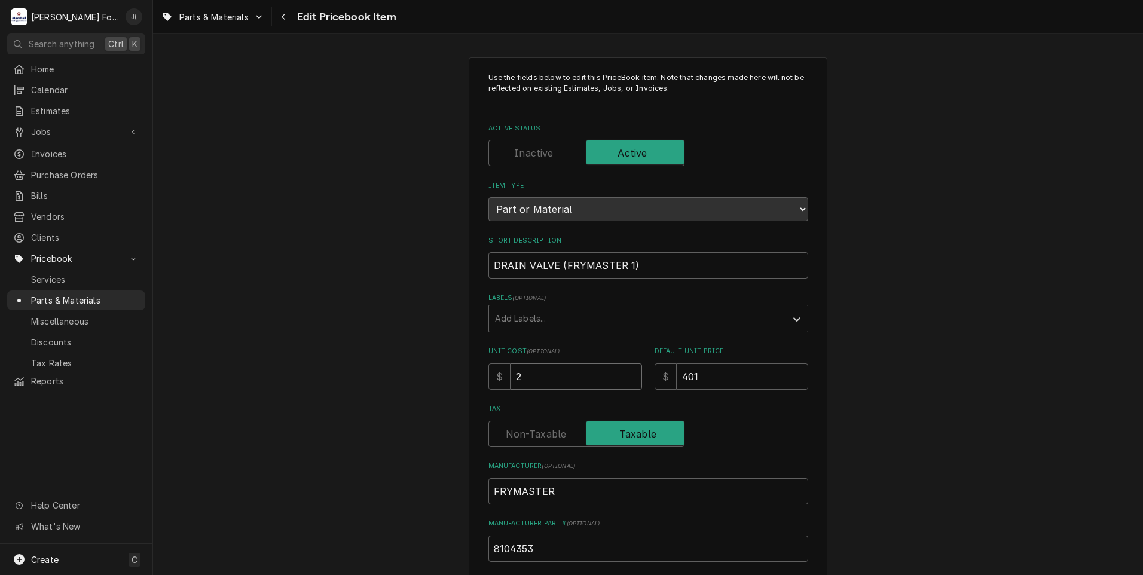
type input "28"
type textarea "x"
type input "282"
type textarea "x"
type input "282.0"
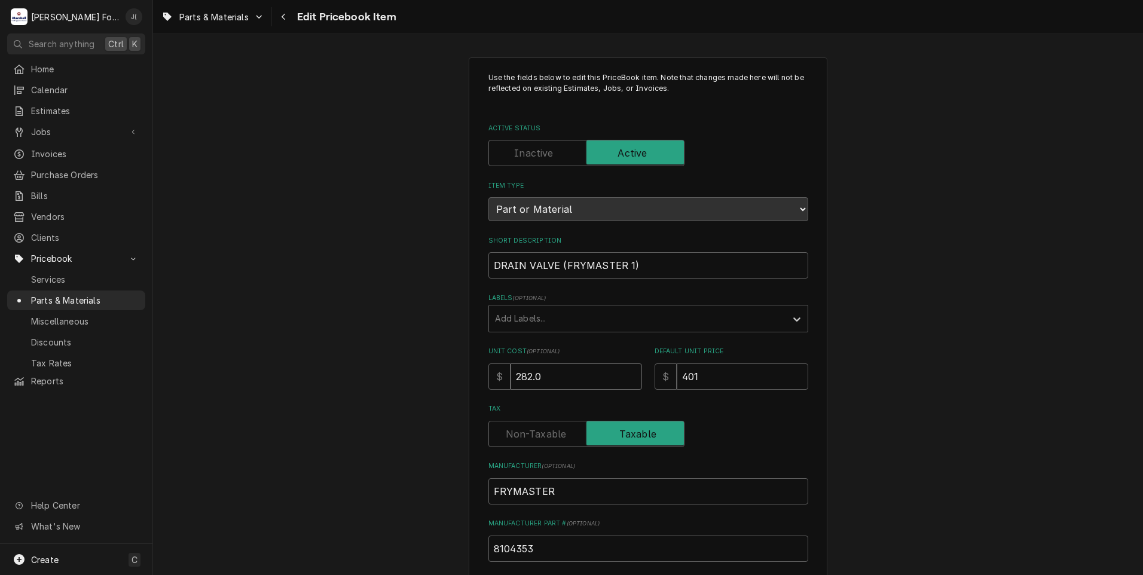
type textarea "x"
type input "282.01"
type textarea "x"
type input "1"
type textarea "x"
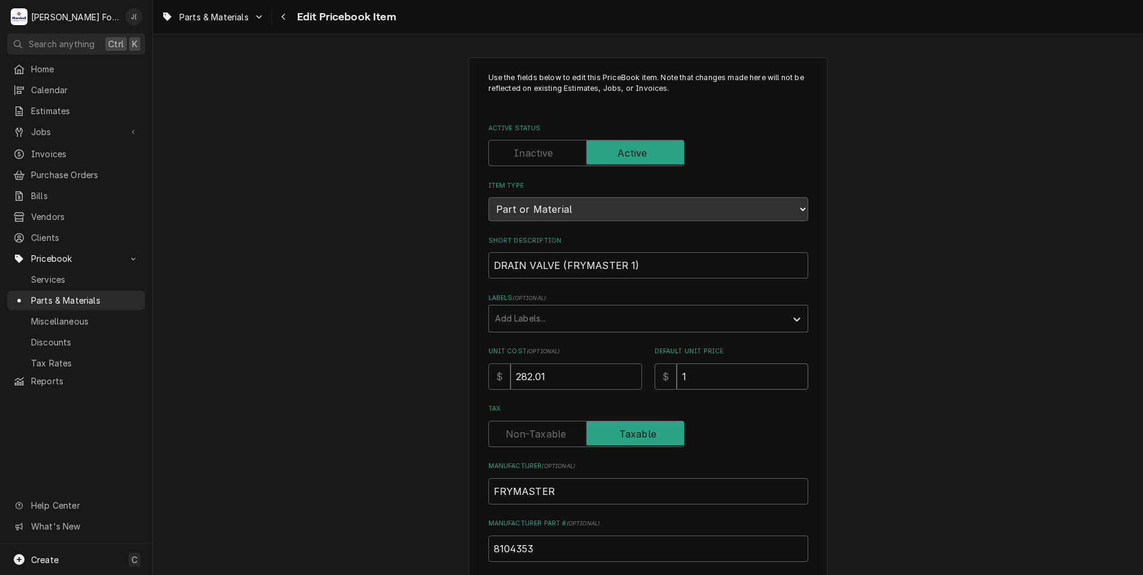
type input "12"
type textarea "x"
type input "121"
type textarea "x"
type input "121.0"
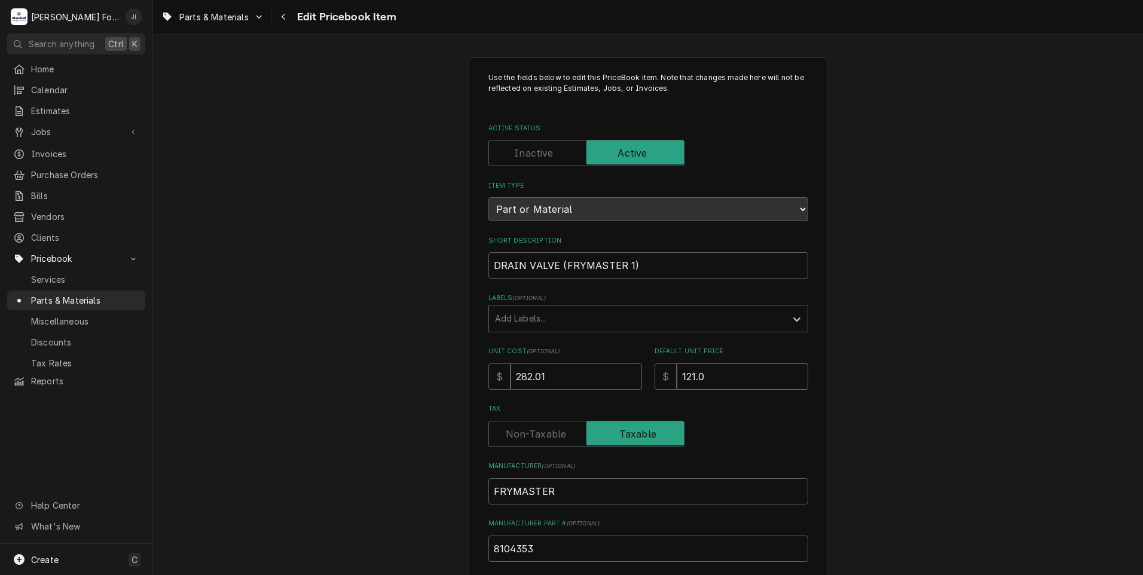
type textarea "x"
type input "121.00"
type textarea "x"
type input "121.0"
type textarea "x"
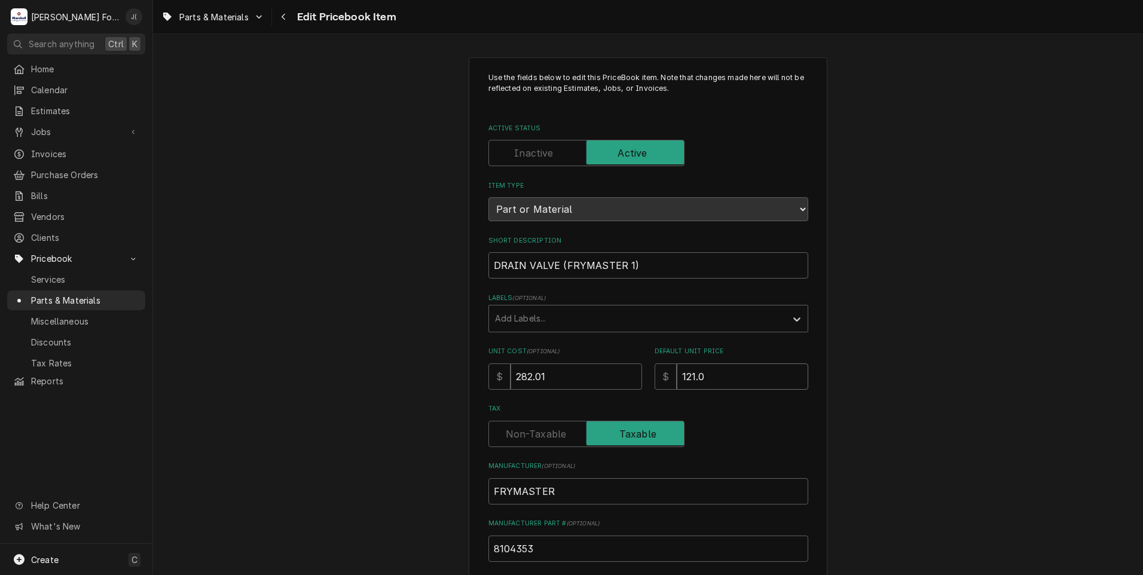
type input "121"
type textarea "x"
type input "12"
type textarea "x"
type input "1"
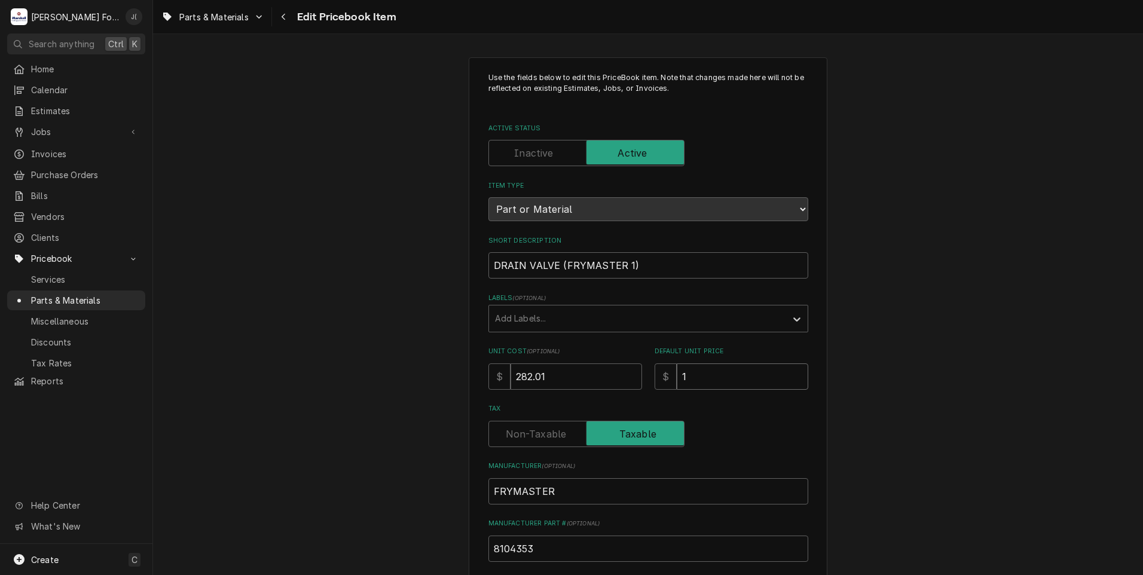
type textarea "x"
type input "4"
type textarea "x"
type input "42"
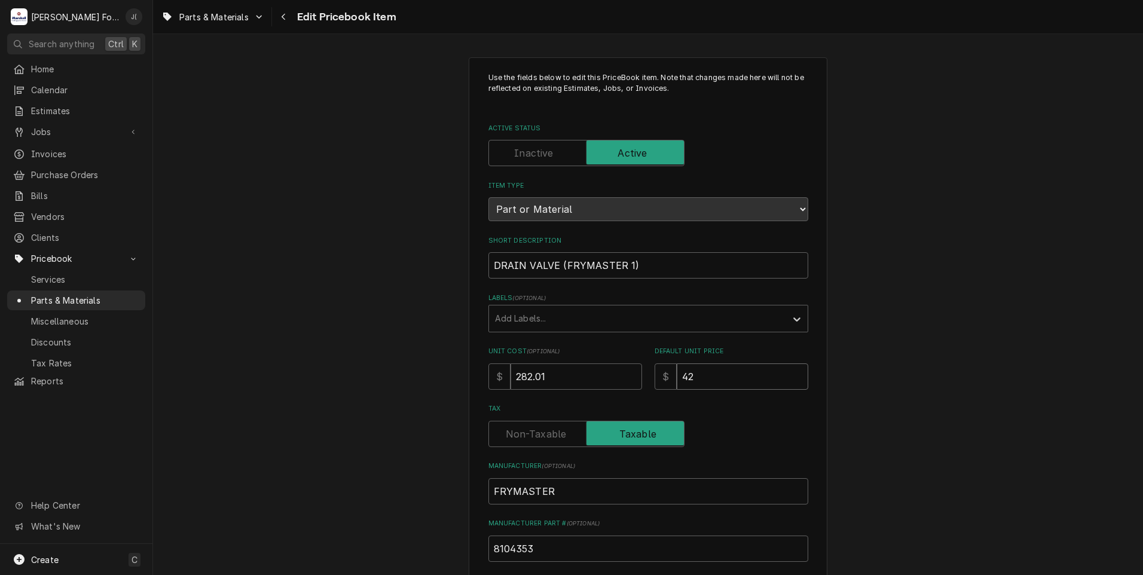
type textarea "x"
type input "421"
type textarea "x"
type input "421.0"
type textarea "x"
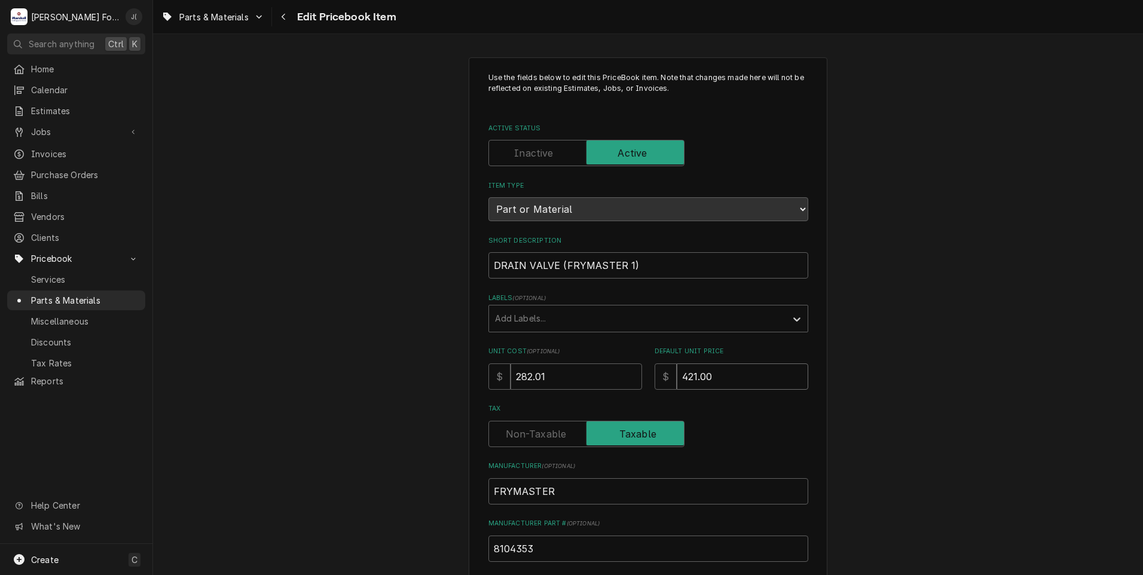
type input "421.00"
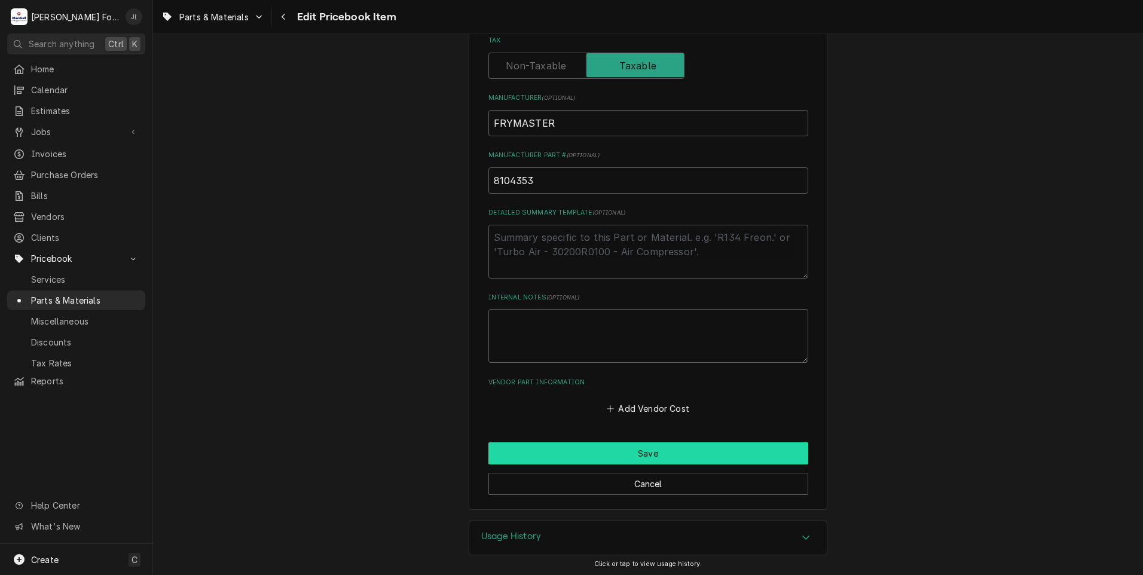
click at [607, 445] on button "Save" at bounding box center [648, 453] width 320 height 22
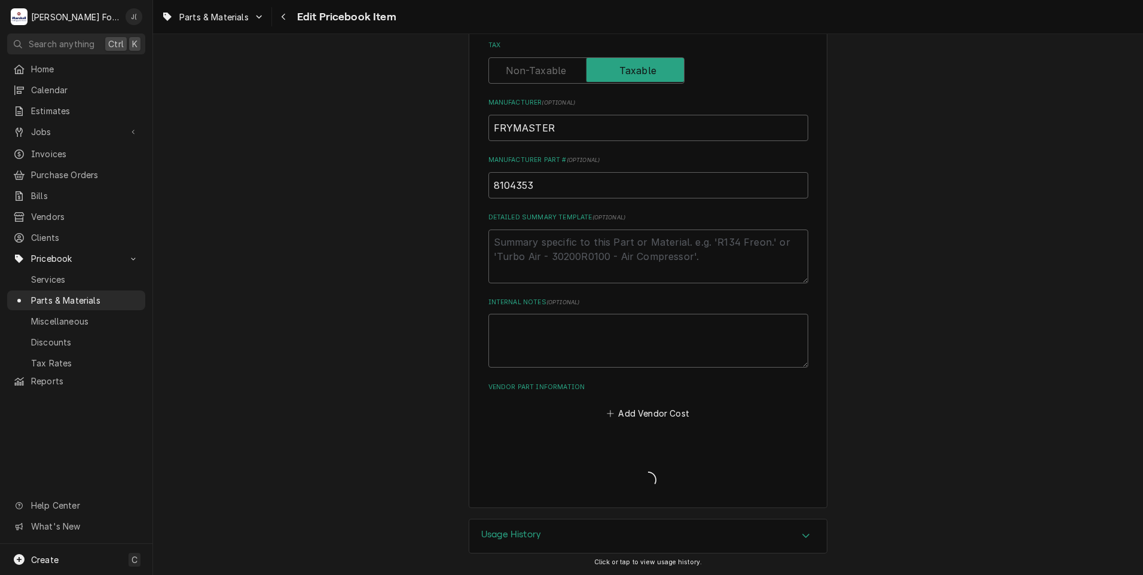
scroll to position [362, 0]
type textarea "x"
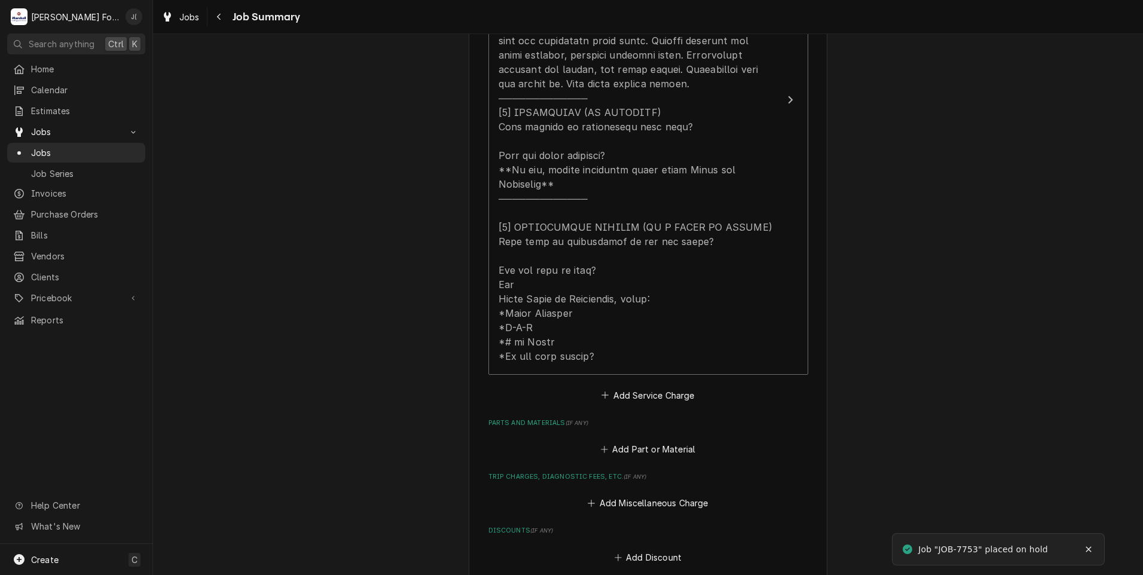
scroll to position [658, 0]
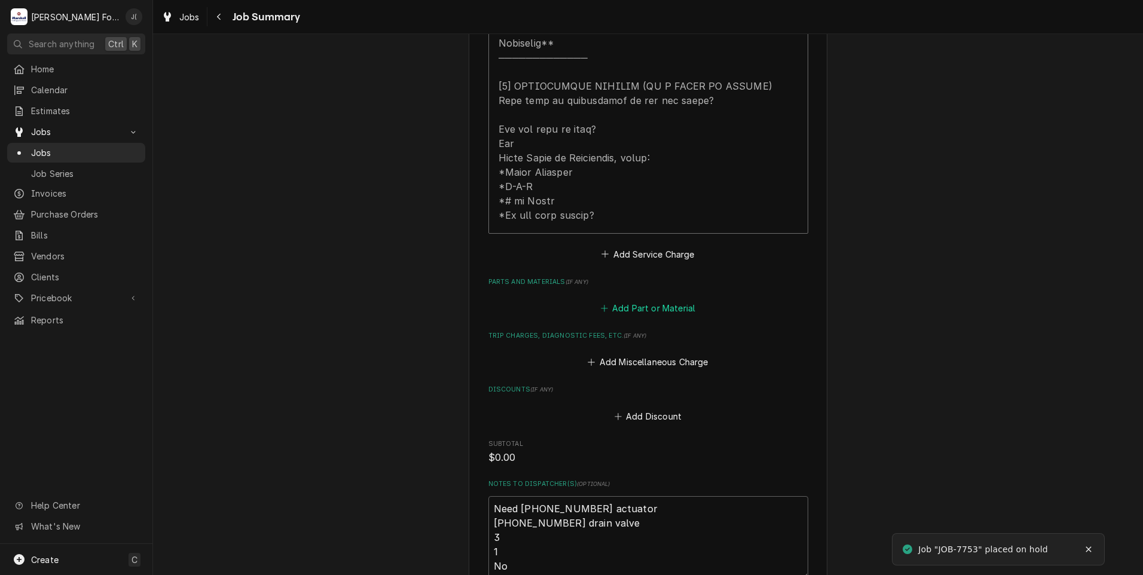
click at [668, 300] on button "Add Part or Material" at bounding box center [647, 308] width 99 height 17
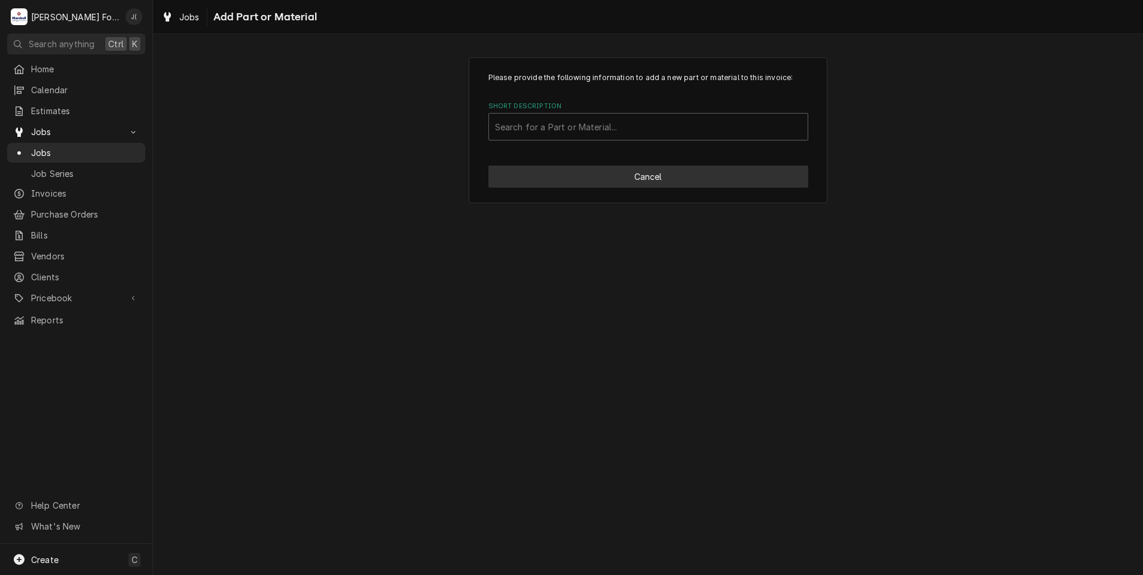
click at [545, 176] on button "Cancel" at bounding box center [648, 177] width 320 height 22
type textarea "x"
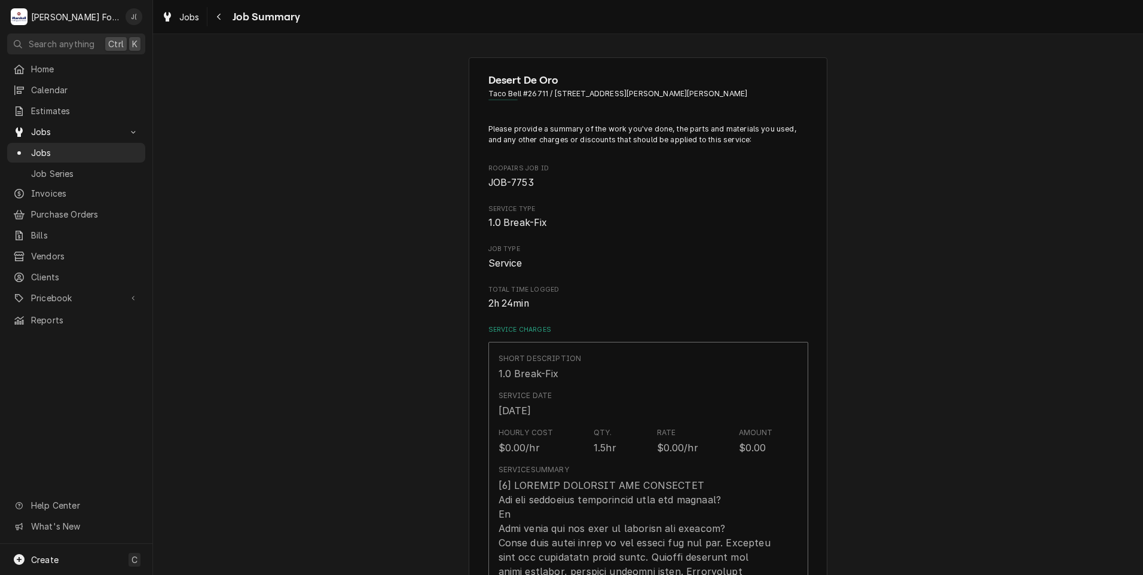
scroll to position [658, 0]
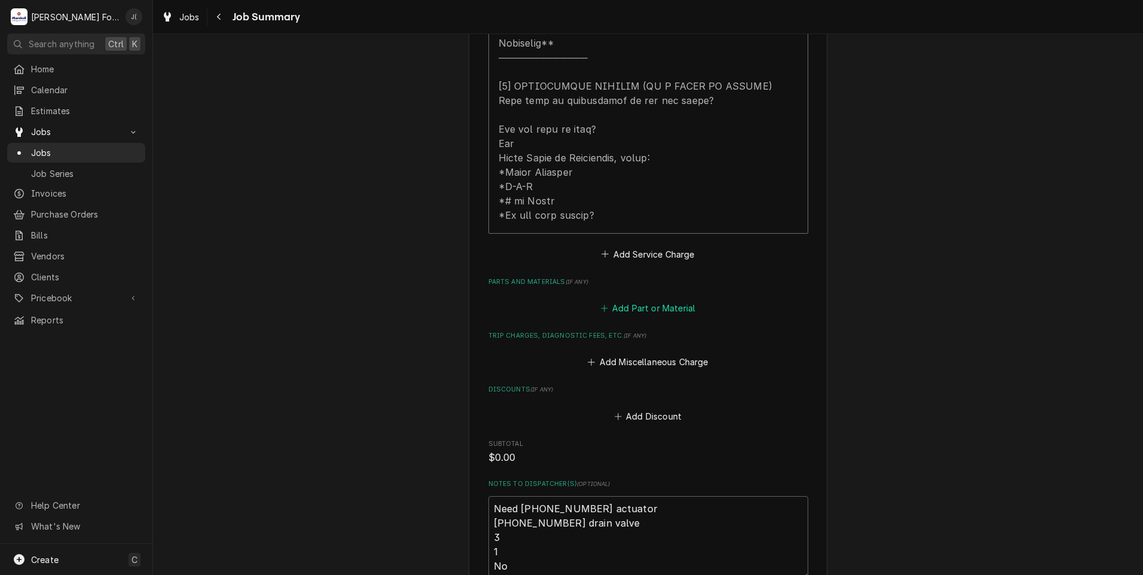
click at [658, 300] on button "Add Part or Material" at bounding box center [647, 308] width 99 height 17
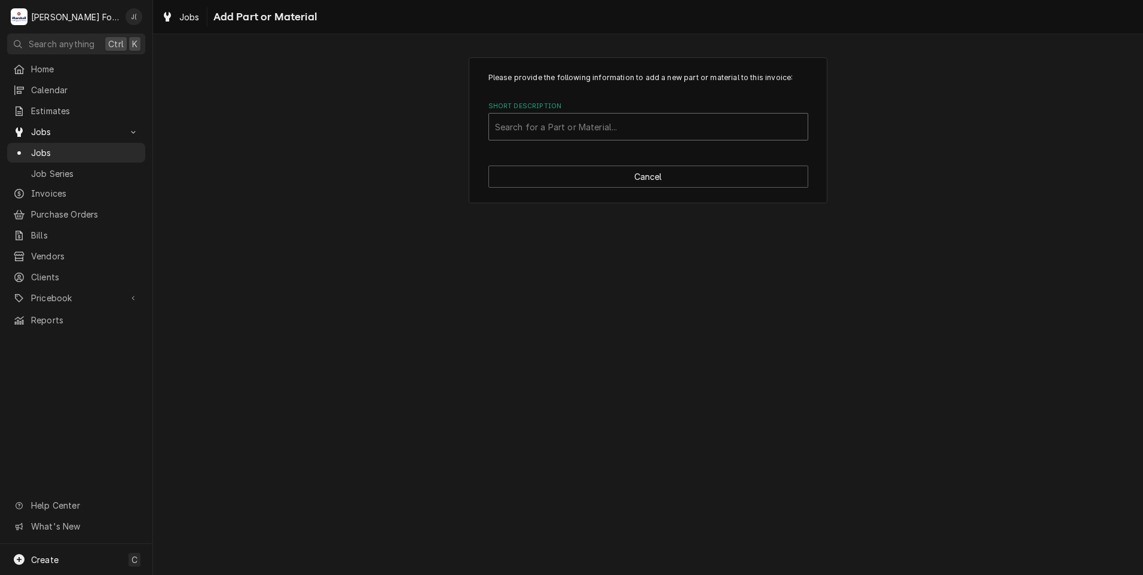
click at [630, 139] on div "Search for a Part or Material..." at bounding box center [648, 127] width 319 height 26
type input "8074962"
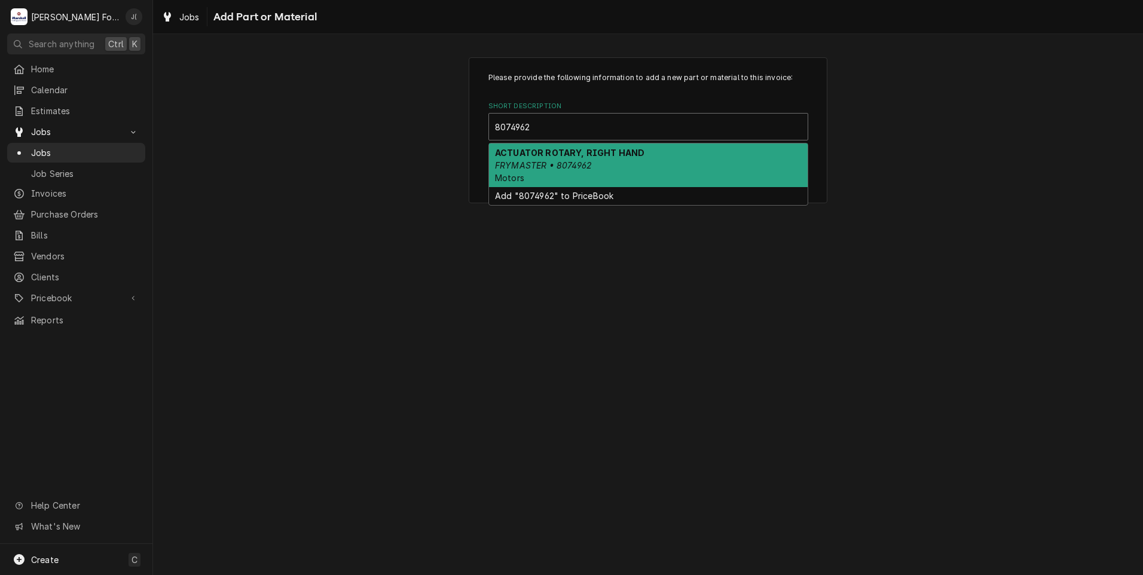
click at [643, 160] on div "ACTUATOR ROTARY, RIGHT HAND FRYMASTER • 8074962 Motors" at bounding box center [648, 165] width 319 height 44
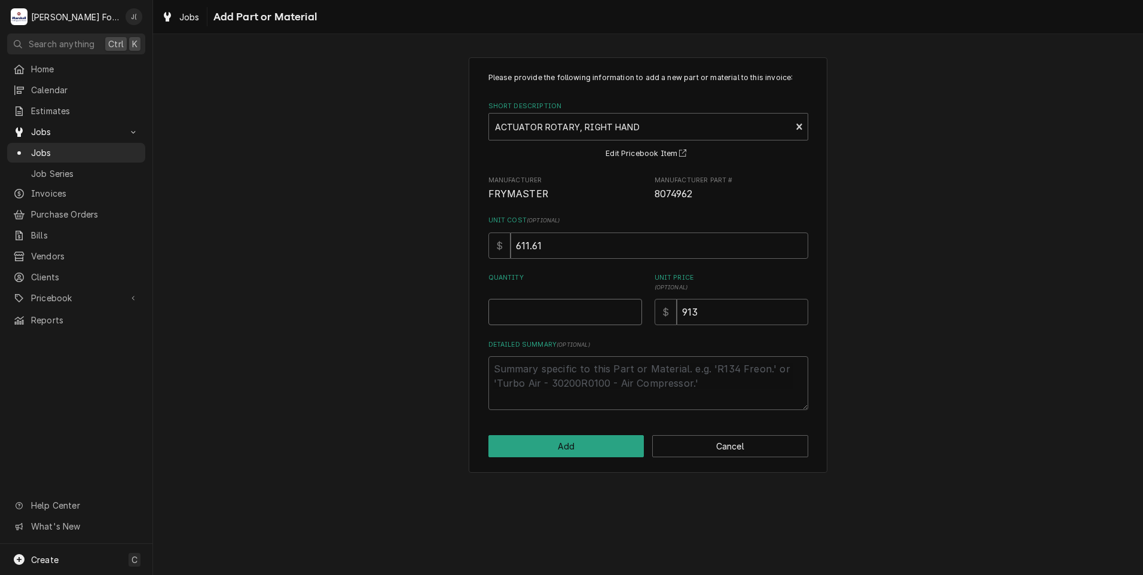
click at [549, 315] on input "Quantity" at bounding box center [565, 312] width 154 height 26
type textarea "x"
type input "1"
click at [563, 442] on button "Add" at bounding box center [566, 446] width 156 height 22
type textarea "x"
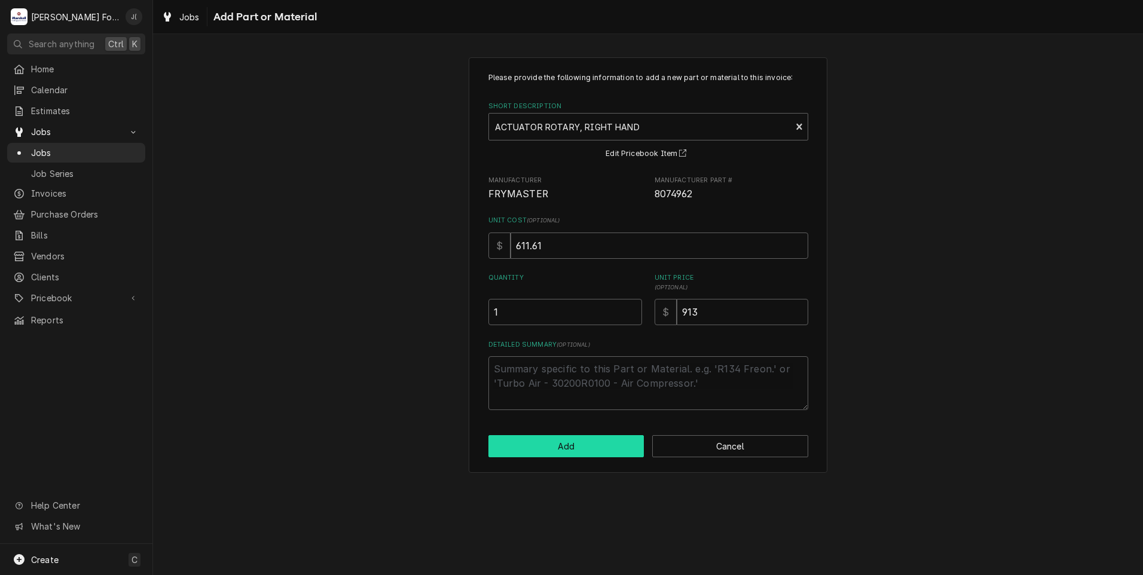
scroll to position [658, 0]
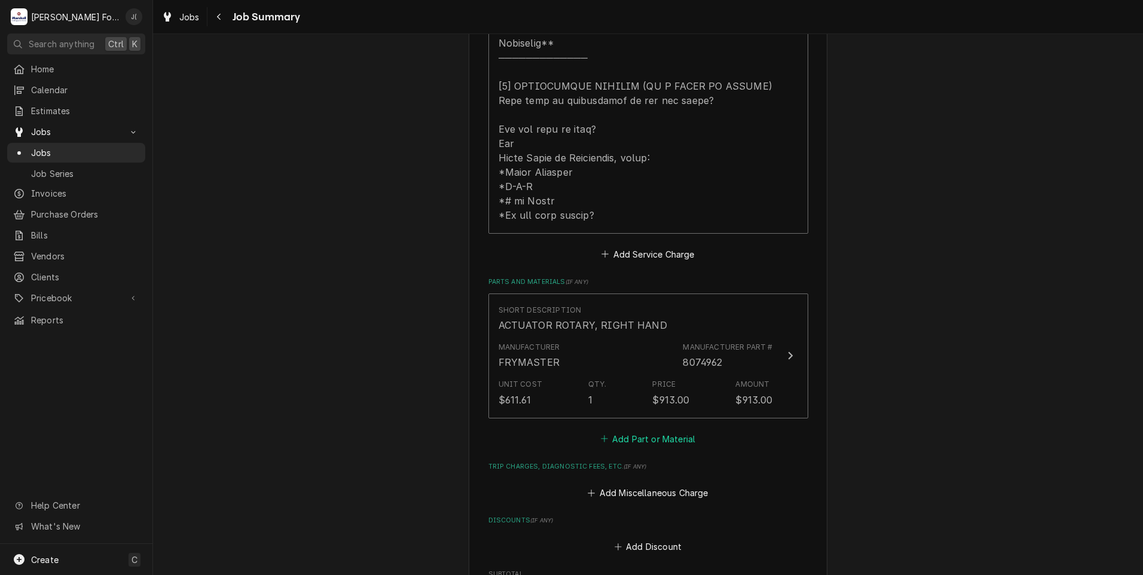
click at [637, 430] on button "Add Part or Material" at bounding box center [647, 438] width 99 height 17
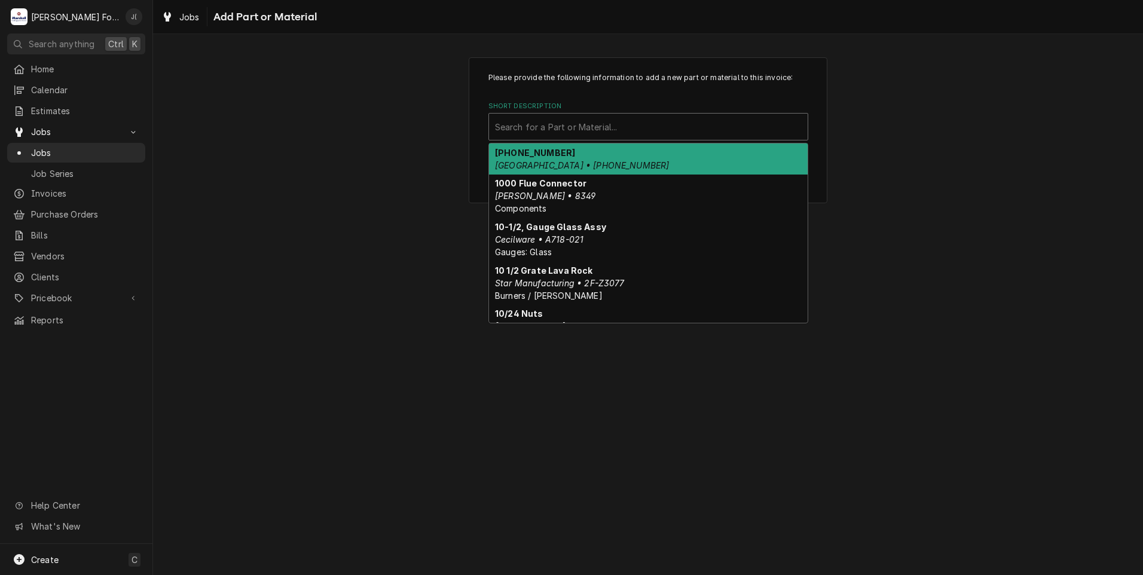
click at [611, 130] on div "Short Description" at bounding box center [648, 127] width 307 height 22
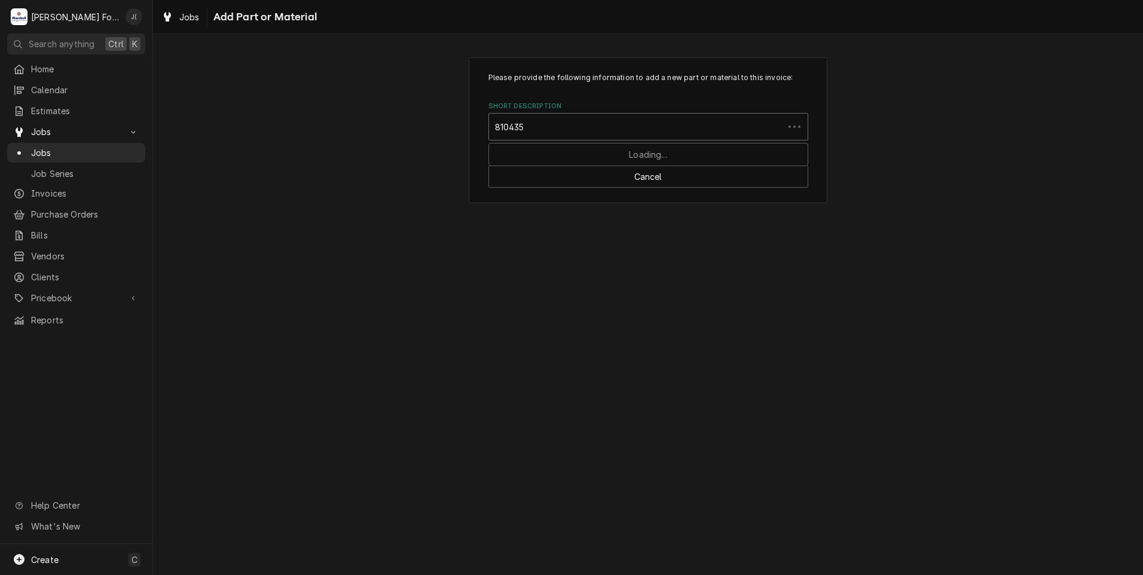
type input "8104353"
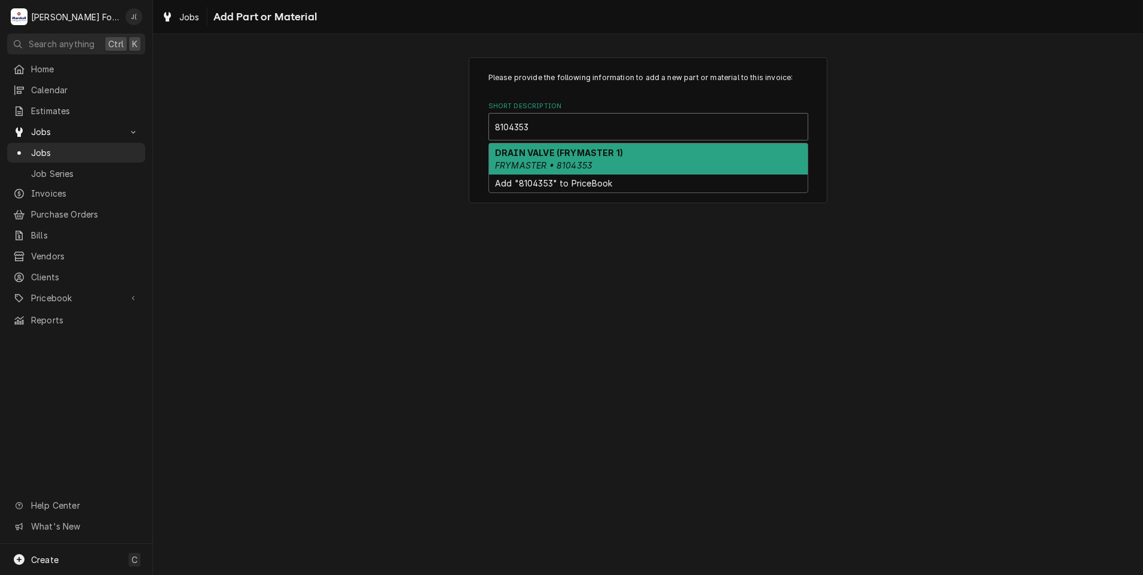
click at [593, 161] on div "DRAIN VALVE (FRYMASTER 1) FRYMASTER • 8104353" at bounding box center [648, 158] width 319 height 31
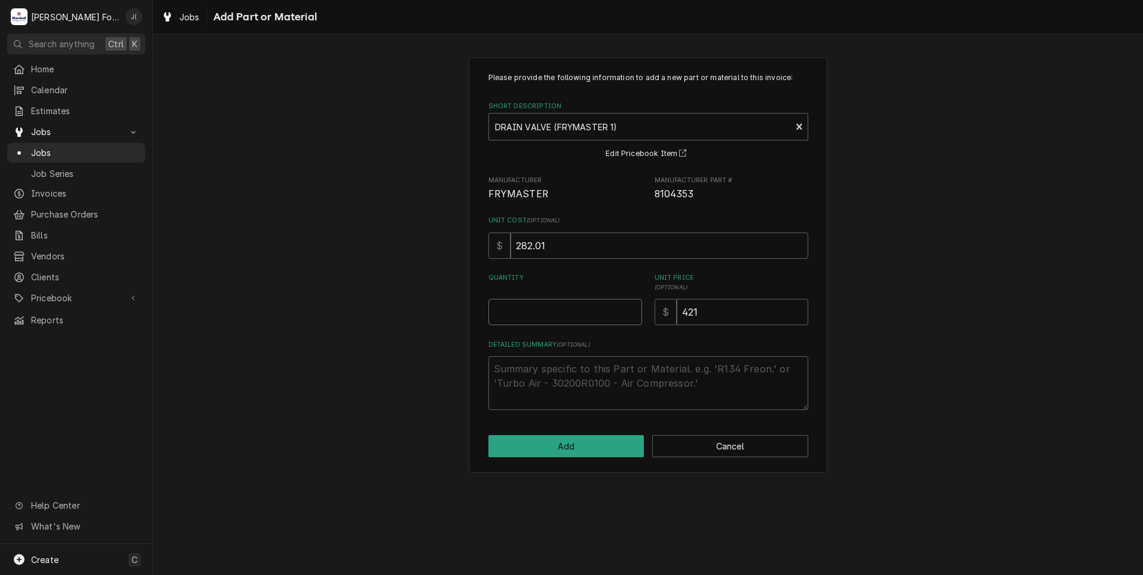
click at [572, 309] on input "Quantity" at bounding box center [565, 312] width 154 height 26
type textarea "x"
type input "1"
click at [600, 446] on button "Add" at bounding box center [566, 446] width 156 height 22
type textarea "x"
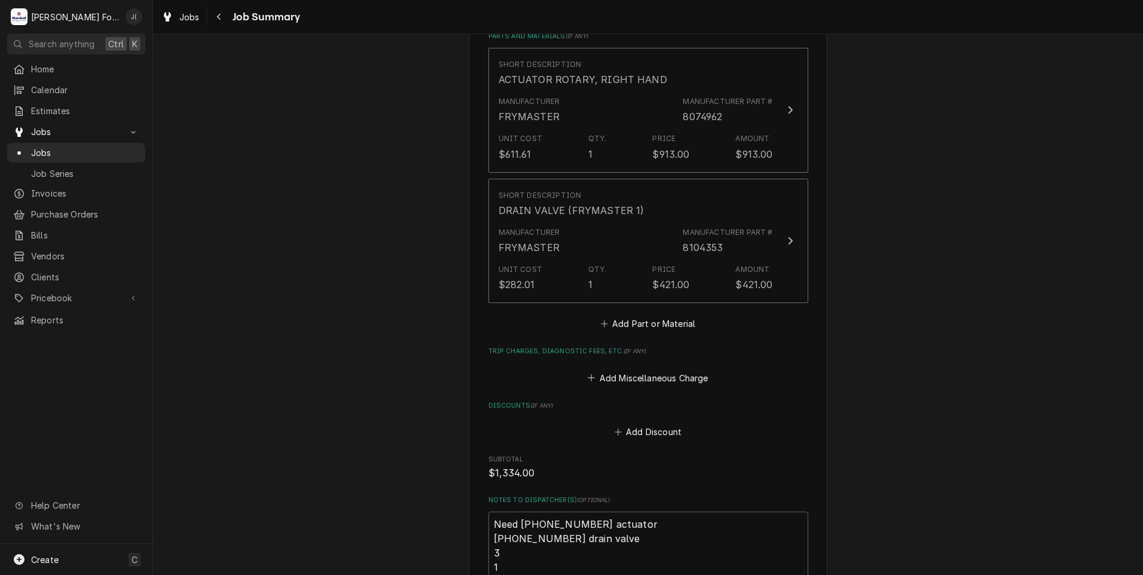
scroll to position [1076, 0]
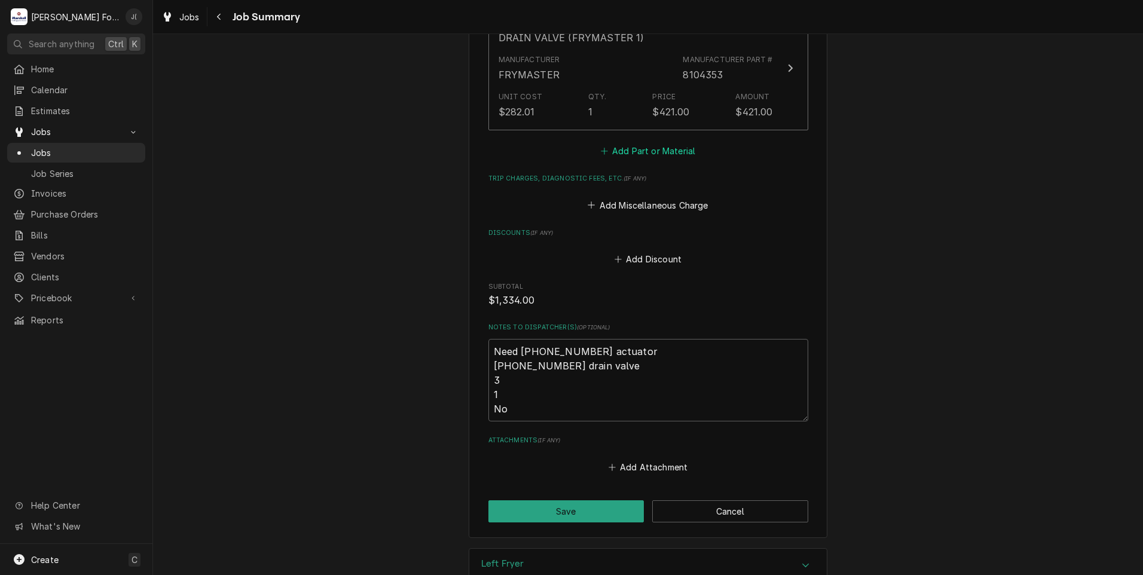
click at [650, 143] on button "Add Part or Material" at bounding box center [647, 151] width 99 height 17
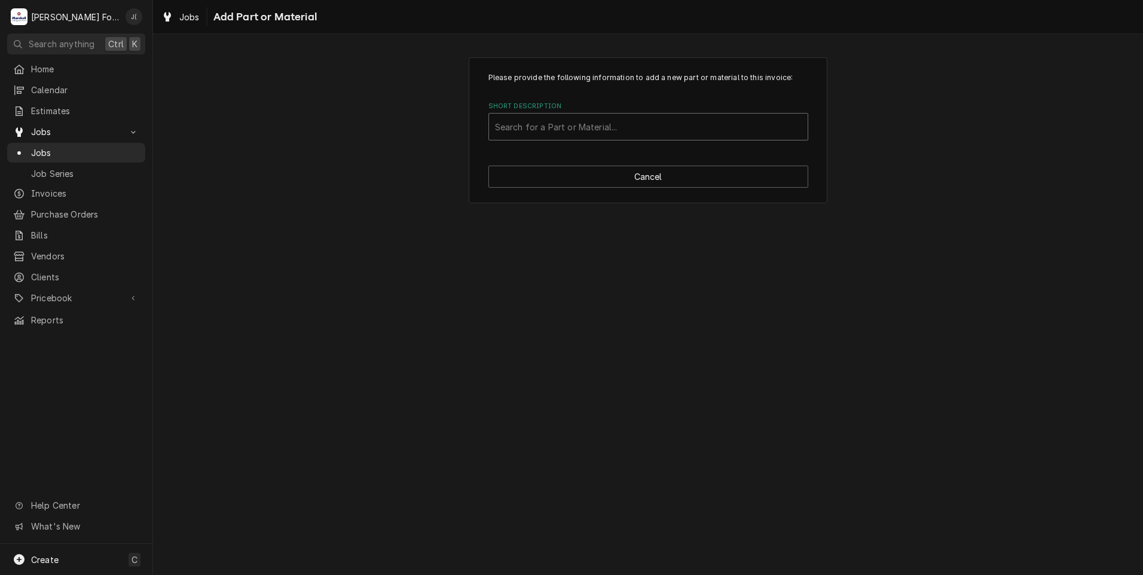
click at [614, 126] on div "Short Description" at bounding box center [648, 127] width 307 height 22
type input "SSDT"
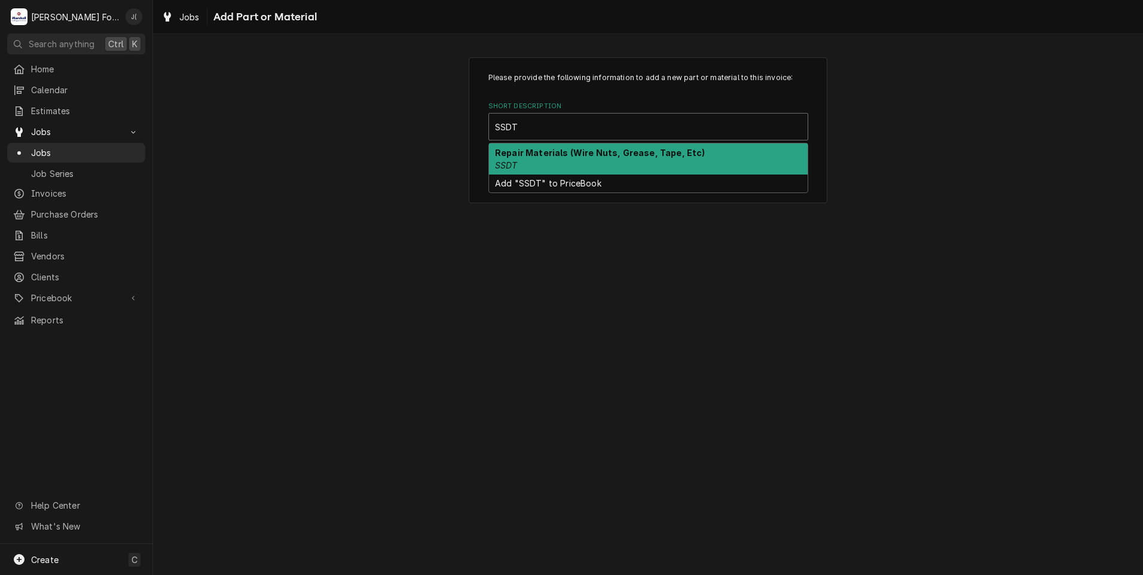
click at [556, 163] on div "Repair Materials (Wire Nuts, Grease, Tape, Etc) SSDT" at bounding box center [648, 158] width 319 height 31
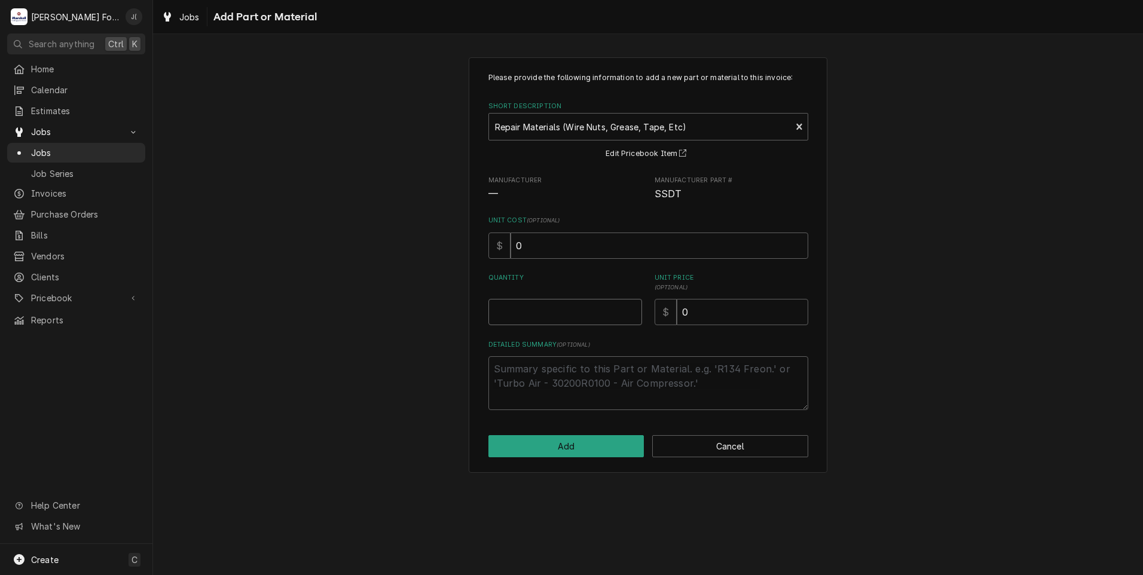
click at [560, 310] on input "Quantity" at bounding box center [565, 312] width 154 height 26
type textarea "x"
type input "1"
type textarea "x"
type input "2"
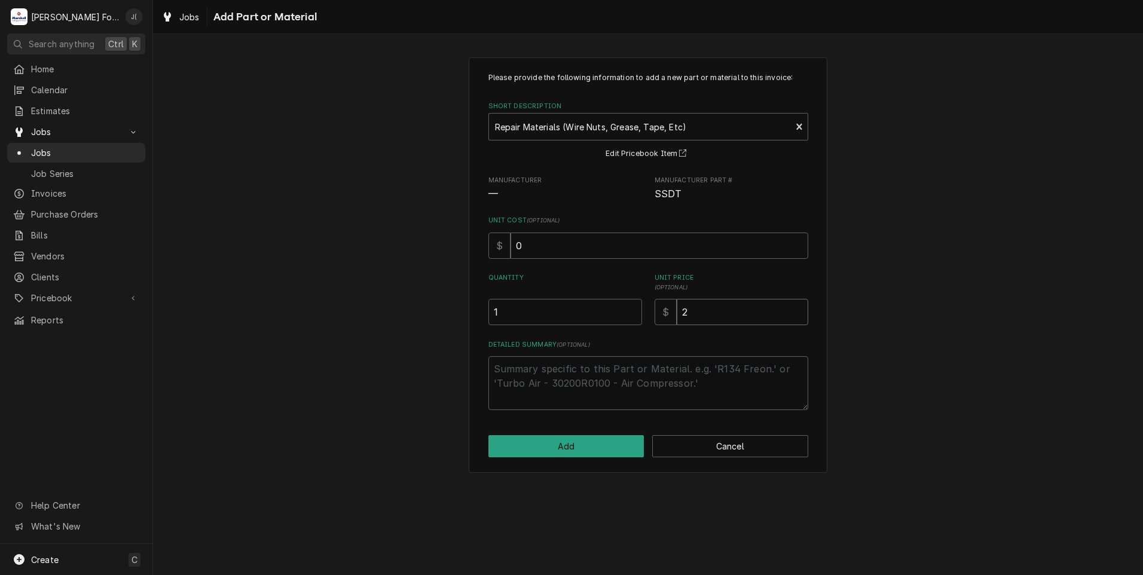
type textarea "x"
type input "20"
click at [566, 449] on button "Add" at bounding box center [566, 446] width 156 height 22
type textarea "x"
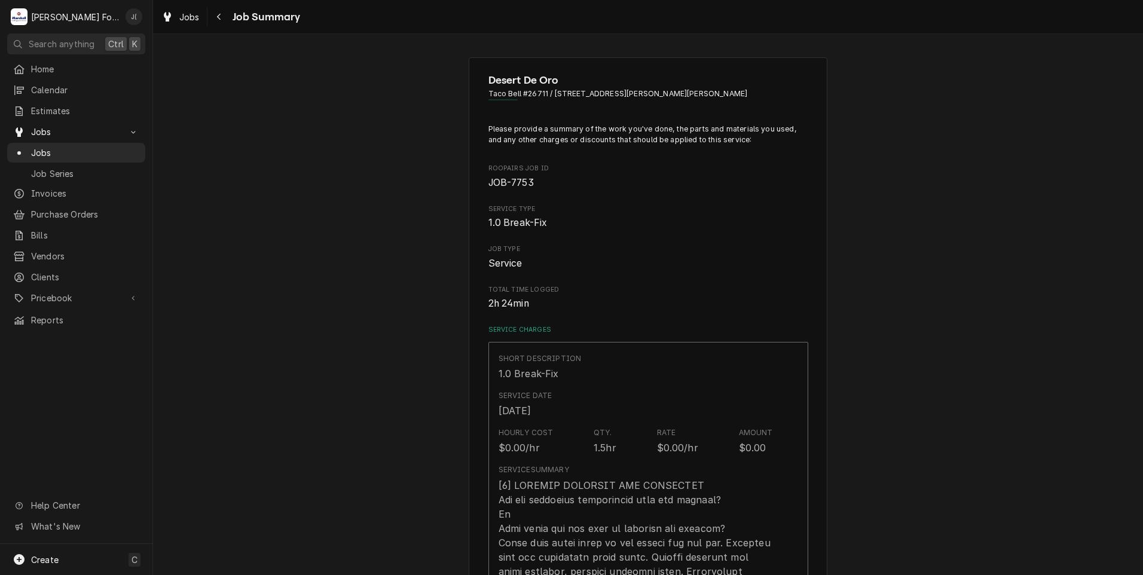
scroll to position [1076, 0]
